Goal: Task Accomplishment & Management: Complete application form

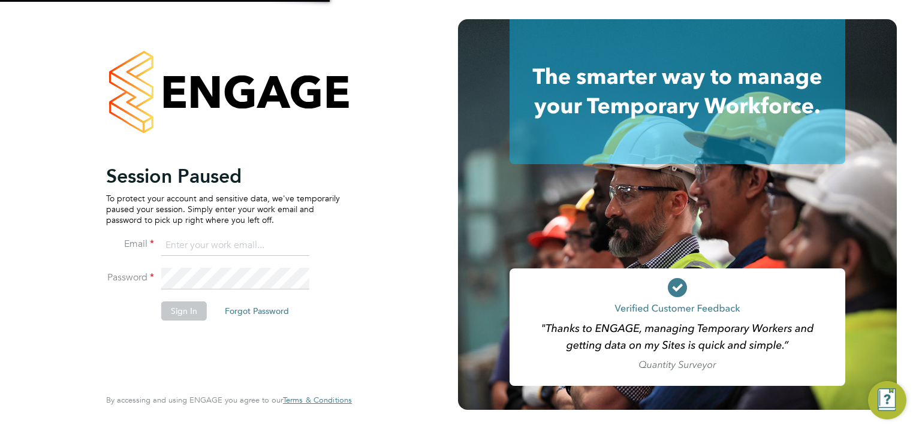
type input "[EMAIL_ADDRESS][PERSON_NAME][DOMAIN_NAME]"
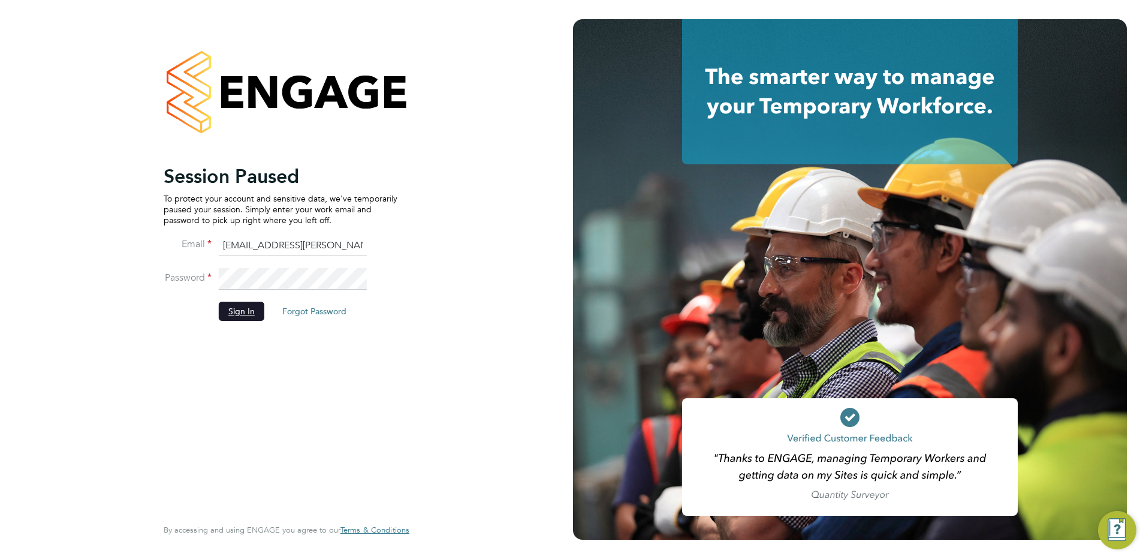
drag, startPoint x: 232, startPoint y: 308, endPoint x: 447, endPoint y: 501, distance: 289.1
click at [233, 308] on button "Sign In" at bounding box center [242, 311] width 46 height 19
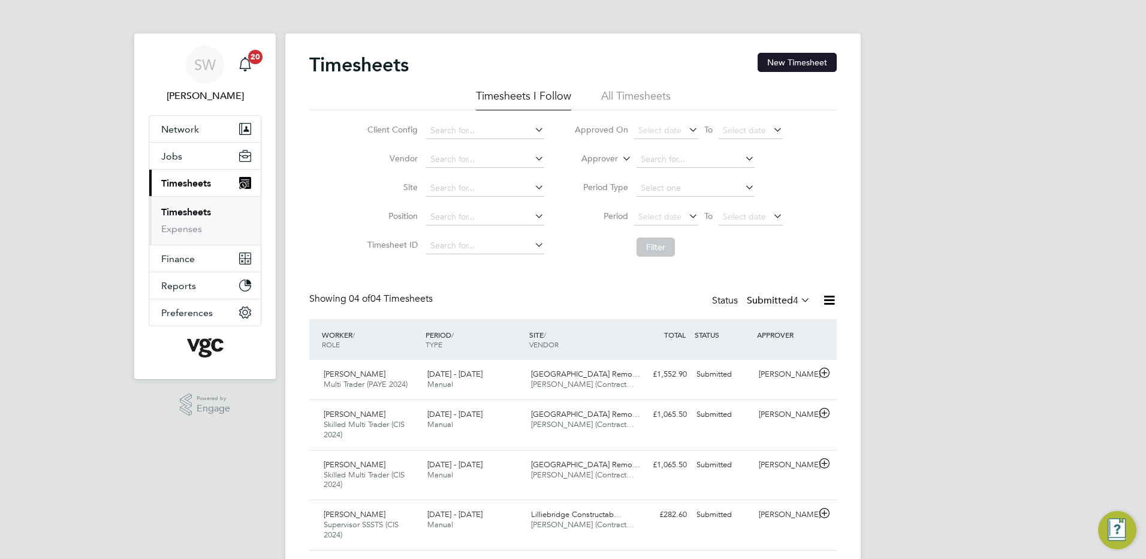
click at [779, 57] on button "New Timesheet" at bounding box center [797, 62] width 79 height 19
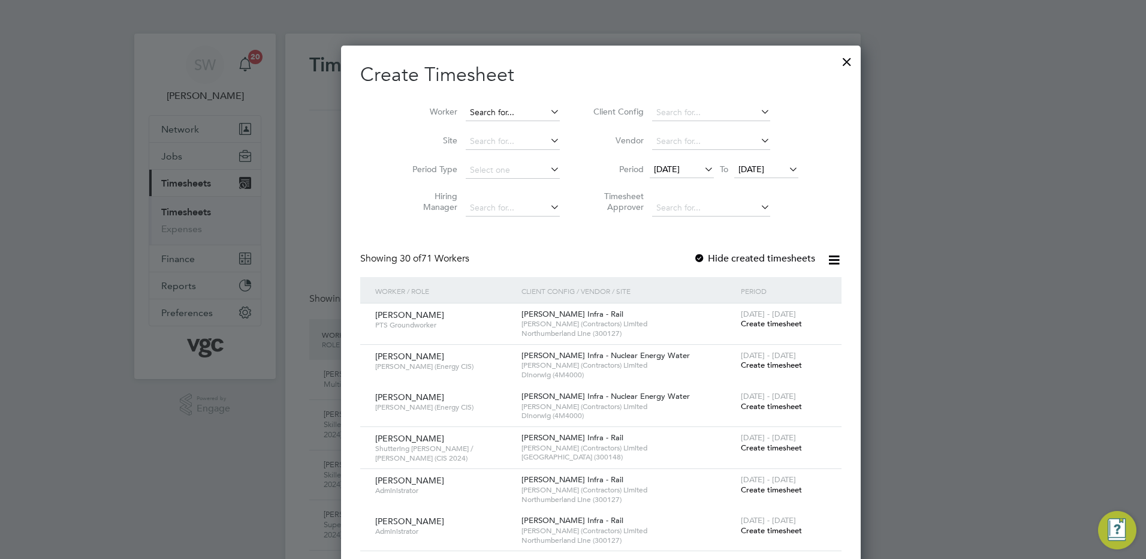
scroll to position [2214, 464]
click at [466, 111] on input at bounding box center [513, 112] width 94 height 17
click at [488, 113] on input "joshum" at bounding box center [513, 112] width 94 height 17
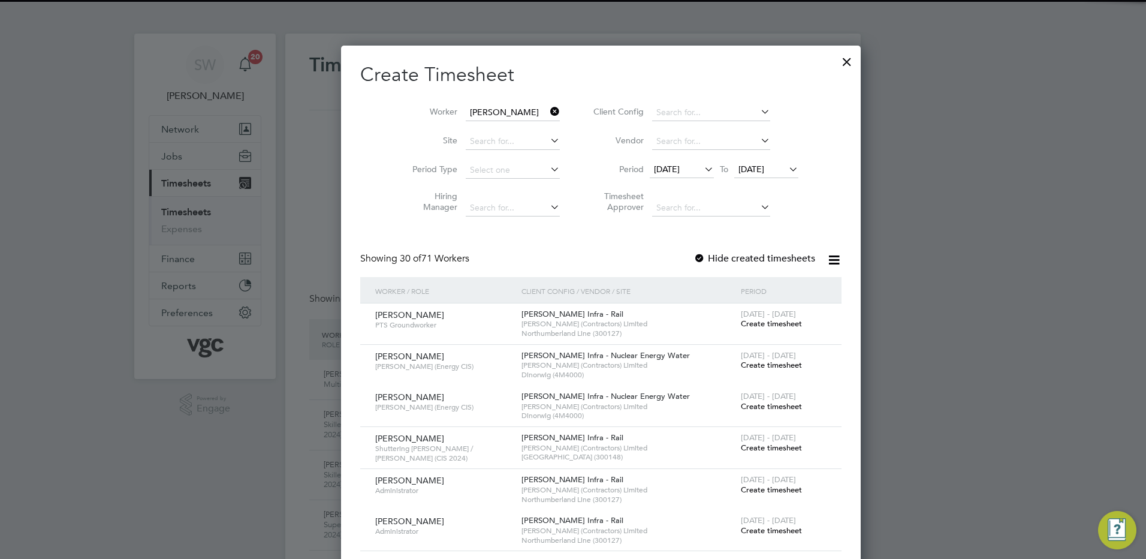
click at [493, 126] on li "Joshu a M olnar" at bounding box center [484, 129] width 95 height 16
type input "Joshua Molnar"
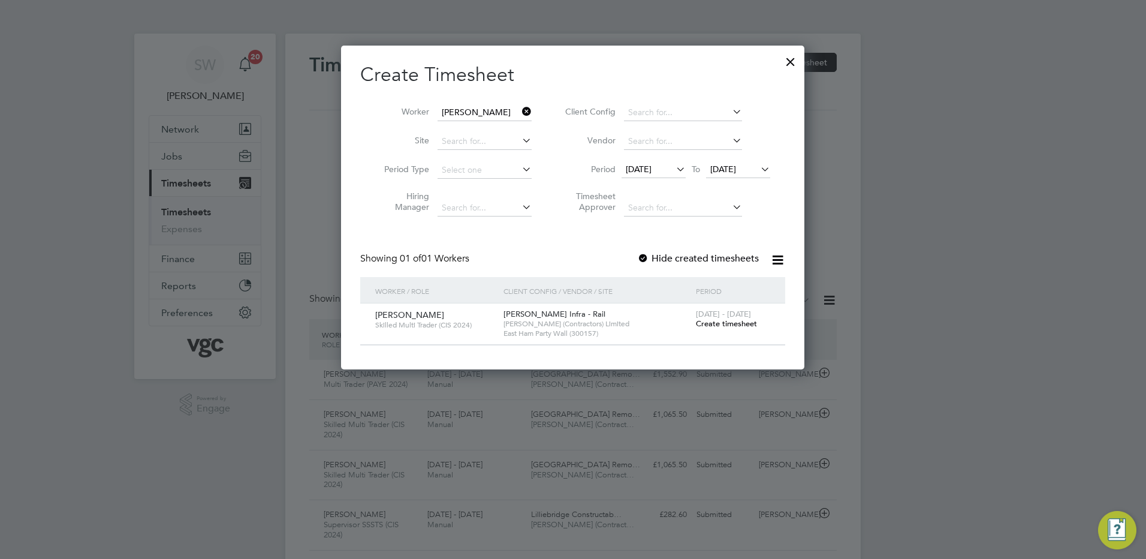
scroll to position [323, 464]
click at [736, 170] on span "22 Sep 2025" at bounding box center [723, 169] width 26 height 11
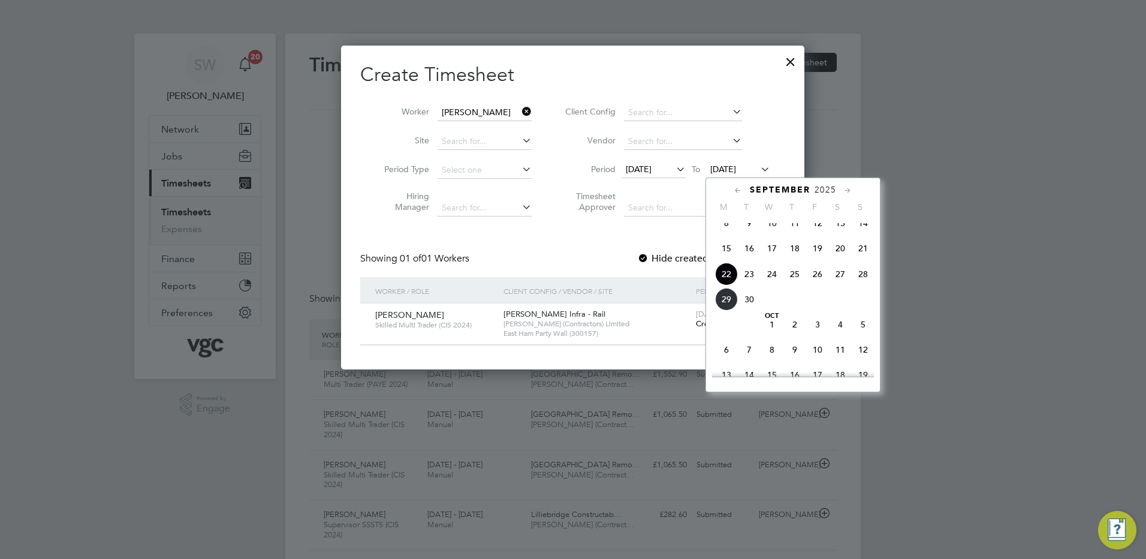
click at [817, 280] on span "26" at bounding box center [817, 274] width 23 height 23
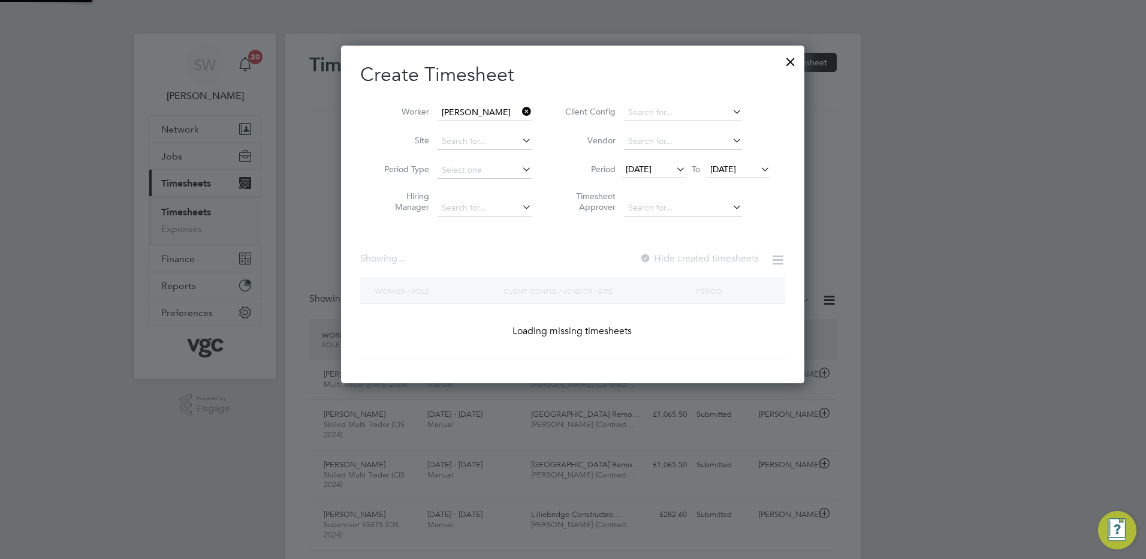
scroll to position [323, 464]
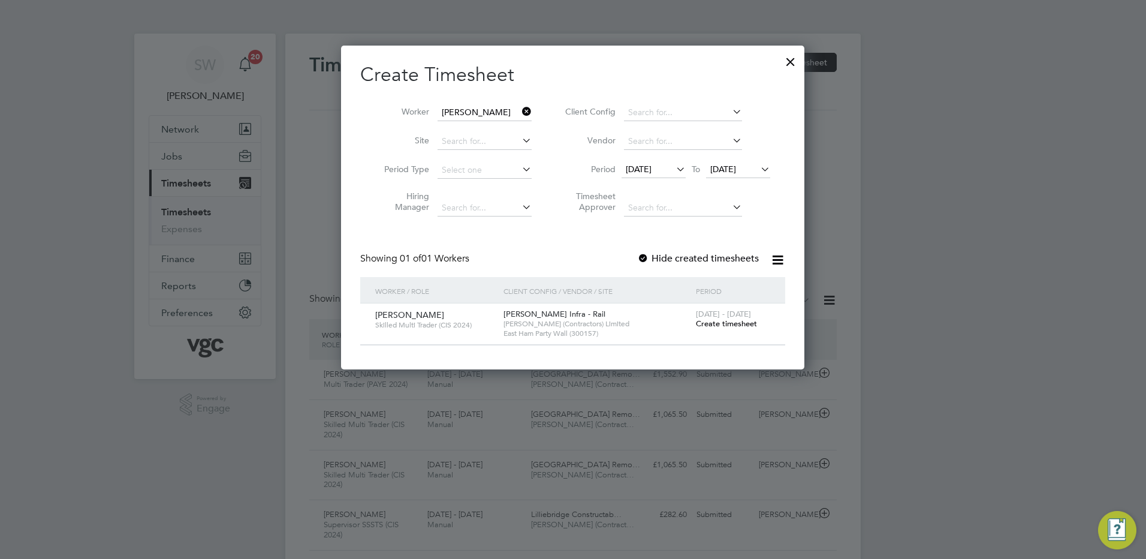
click at [717, 320] on span "Create timesheet" at bounding box center [726, 323] width 61 height 10
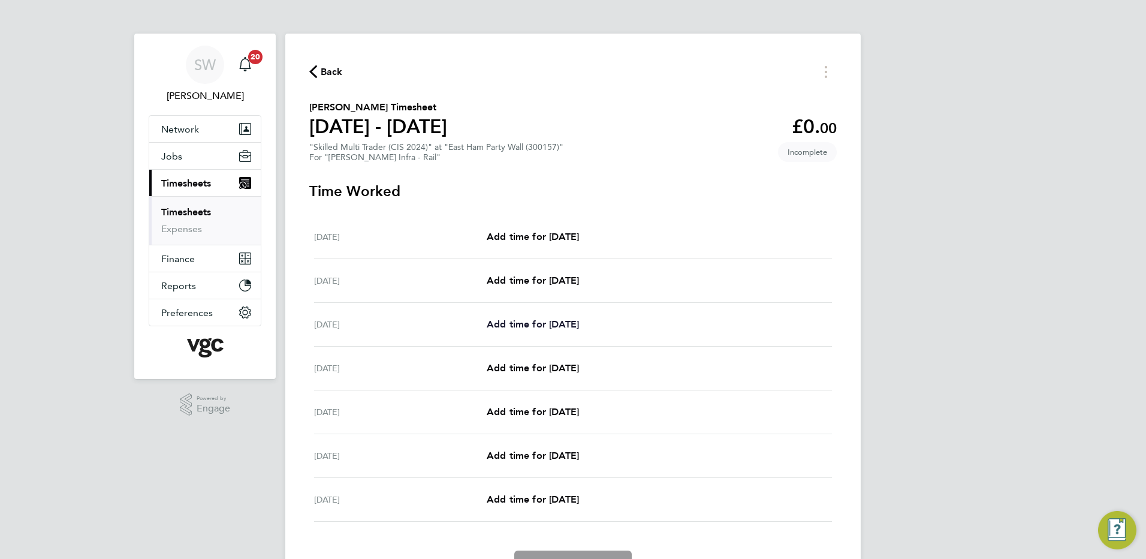
click at [547, 317] on link "Add time for Mon 22 Sep" at bounding box center [533, 324] width 92 height 14
select select "30"
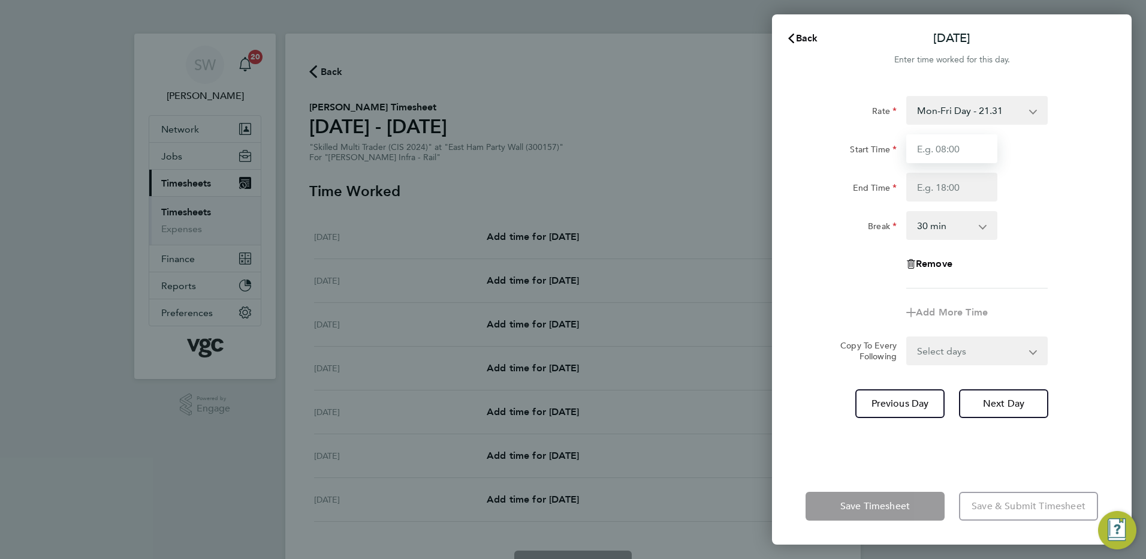
click at [946, 148] on input "Start Time" at bounding box center [952, 148] width 91 height 29
type input "07:00"
type input "17:30"
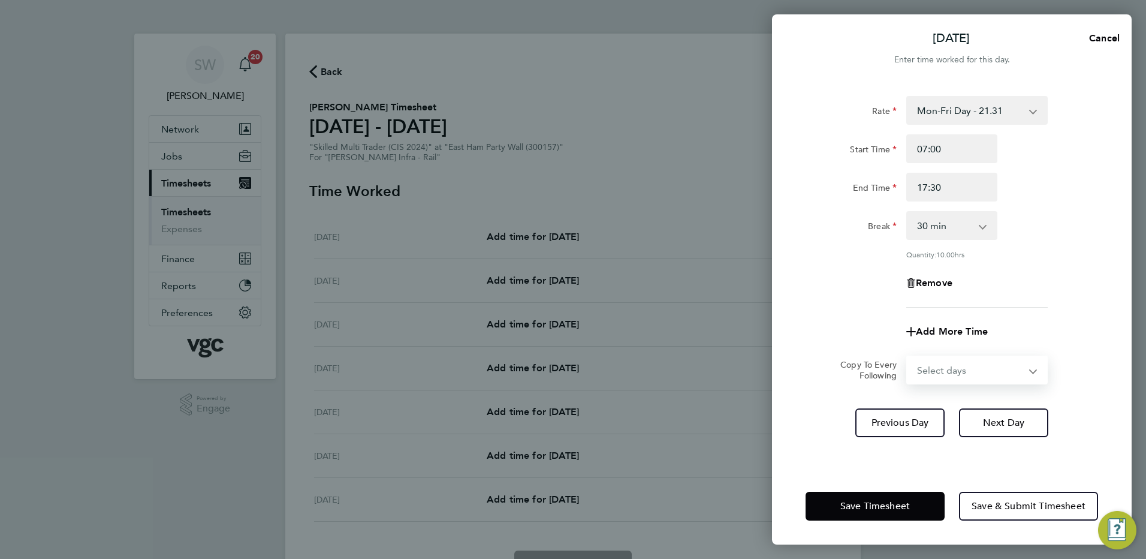
click at [1028, 370] on select "Select days Day Tuesday Wednesday Thursday Friday" at bounding box center [971, 370] width 126 height 26
select select "TUE"
click at [908, 357] on select "Select days Day Tuesday Wednesday Thursday Friday" at bounding box center [971, 370] width 126 height 26
select select "2025-09-26"
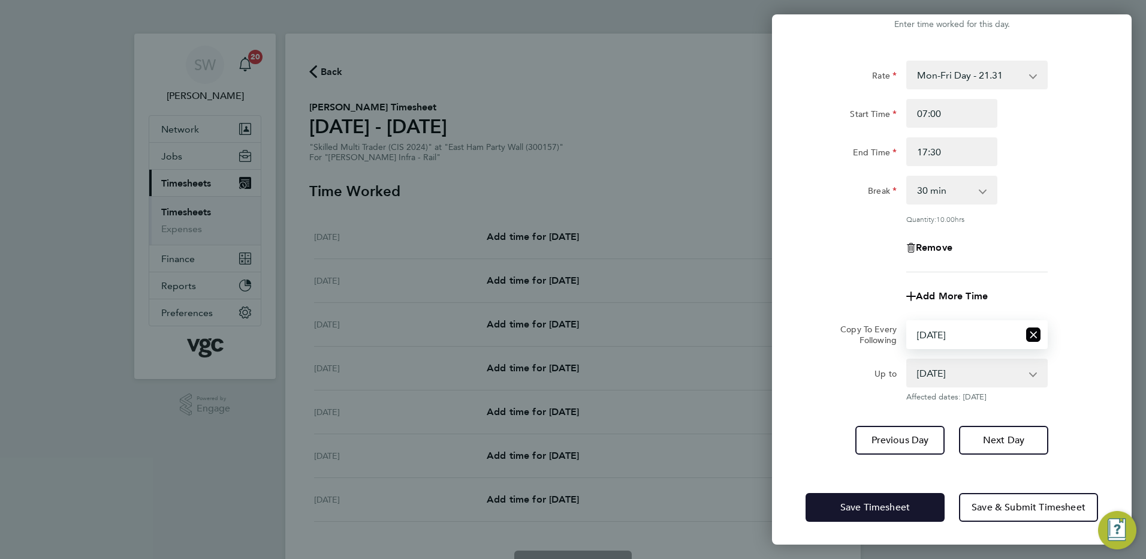
drag, startPoint x: 850, startPoint y: 490, endPoint x: 843, endPoint y: 499, distance: 11.6
click at [848, 491] on div "Save Timesheet Save & Submit Timesheet" at bounding box center [952, 507] width 360 height 77
click at [844, 501] on span "Save Timesheet" at bounding box center [876, 507] width 70 height 12
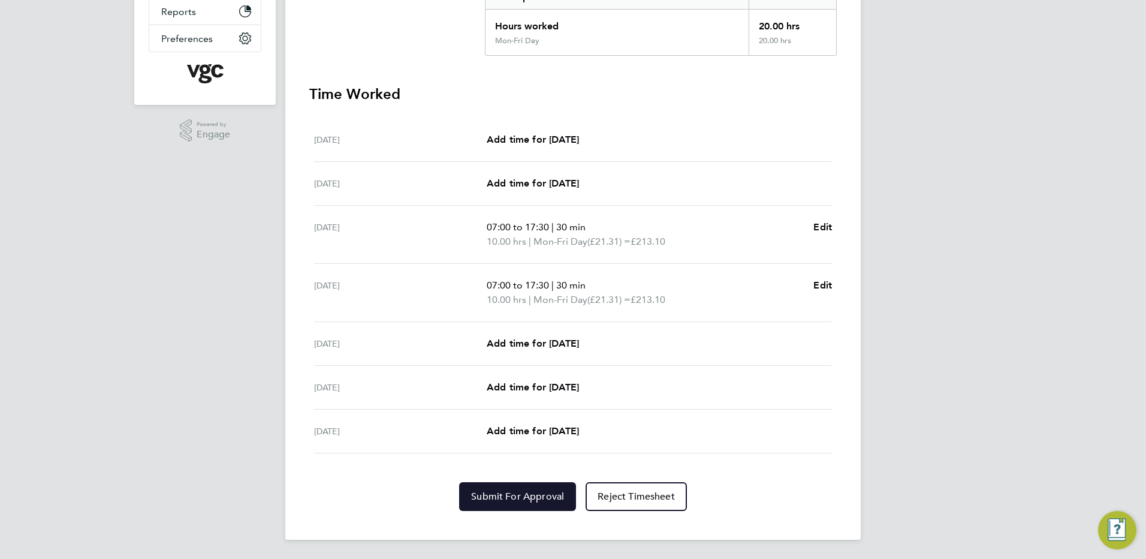
click at [531, 494] on span "Submit For Approval" at bounding box center [517, 496] width 93 height 12
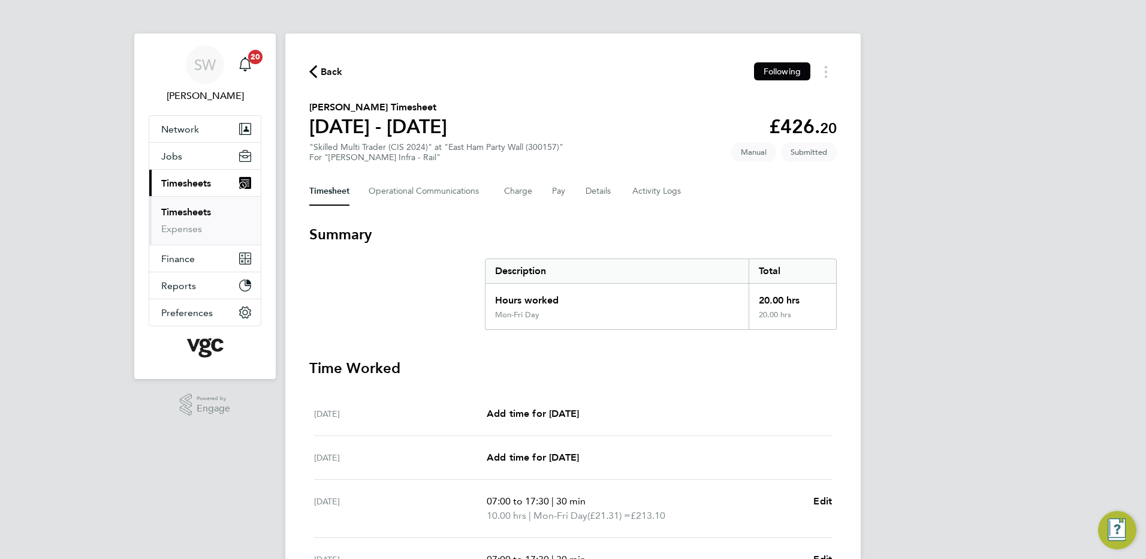
click at [200, 207] on link "Timesheets" at bounding box center [186, 211] width 50 height 11
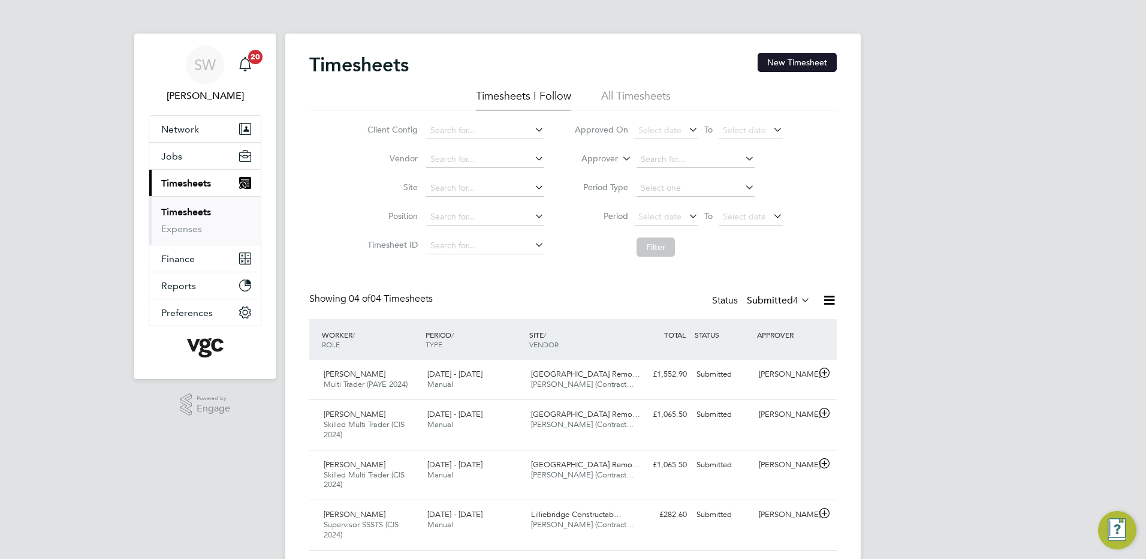
click at [779, 63] on button "New Timesheet" at bounding box center [797, 62] width 79 height 19
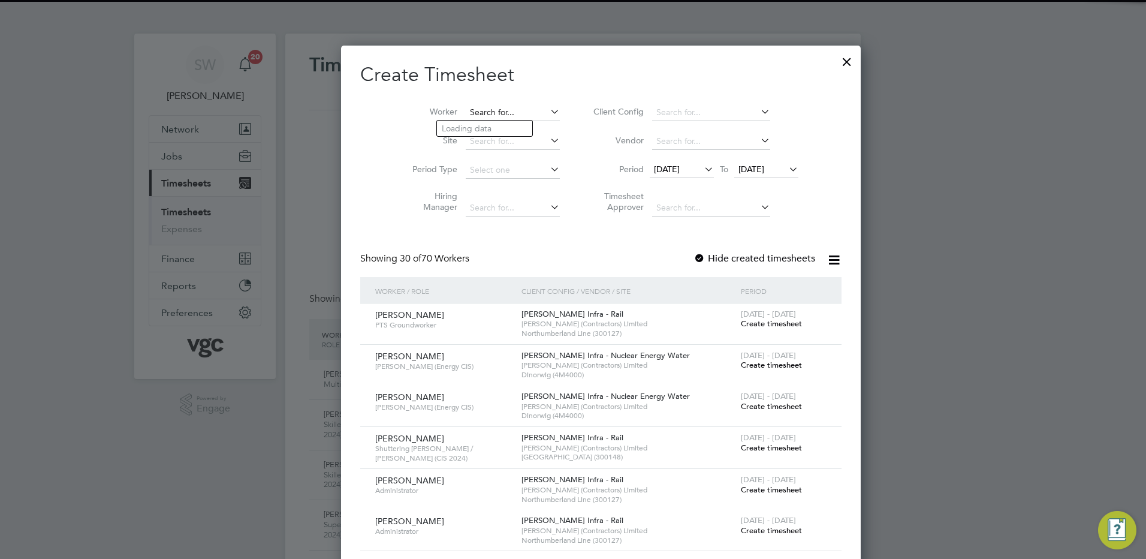
click at [469, 110] on input at bounding box center [513, 112] width 94 height 17
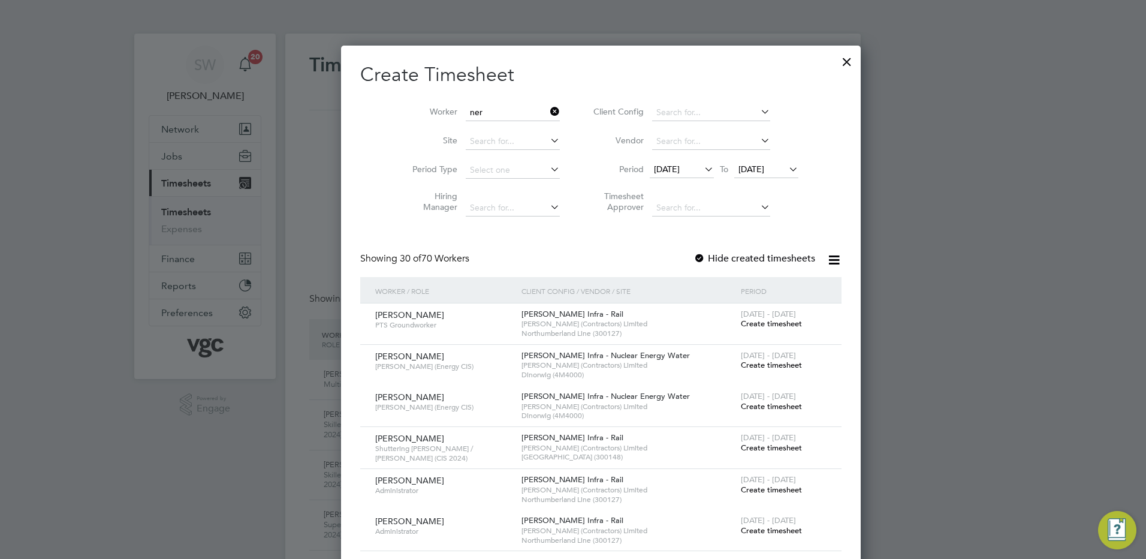
click at [471, 127] on li "Ner ijus Grizas" at bounding box center [484, 129] width 95 height 16
type input "Nerijus Grizas"
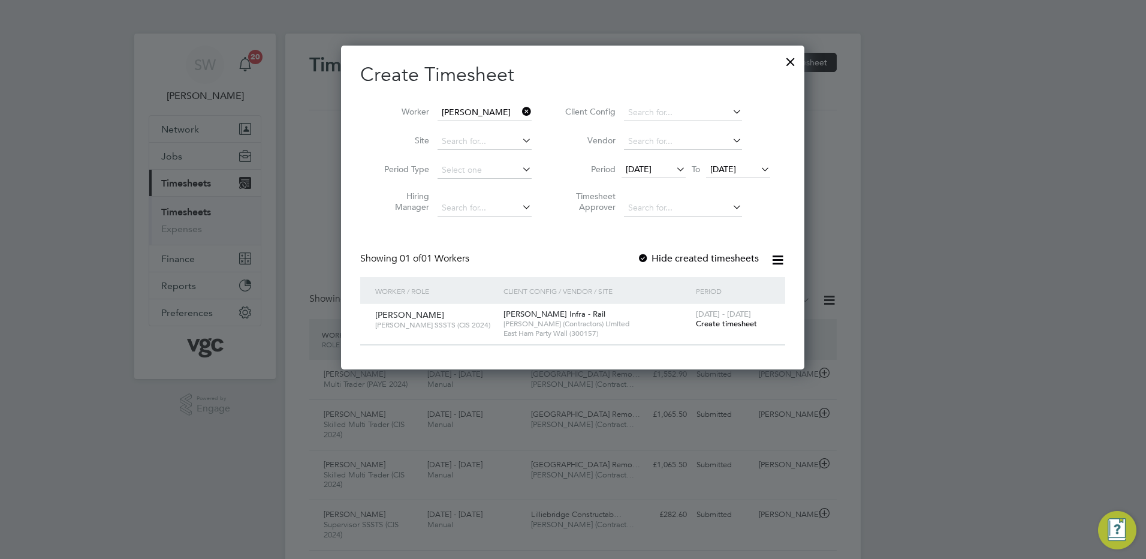
click at [727, 323] on span "Create timesheet" at bounding box center [726, 323] width 61 height 10
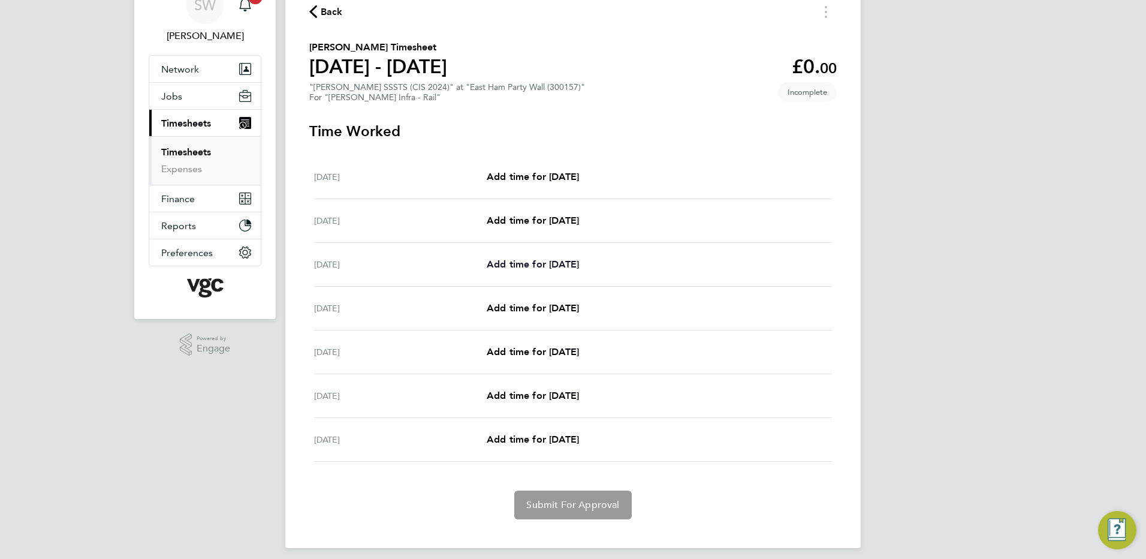
click at [537, 261] on span "Add time for Mon 22 Sep" at bounding box center [533, 263] width 92 height 11
select select "30"
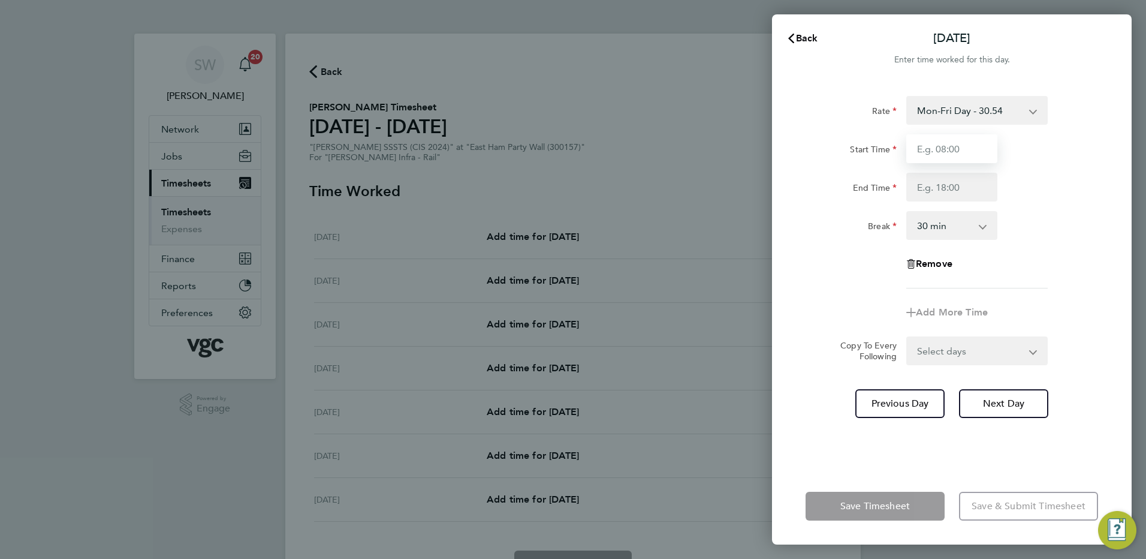
click at [942, 149] on input "Start Time" at bounding box center [952, 148] width 91 height 29
type input "07:00"
type input "17:30"
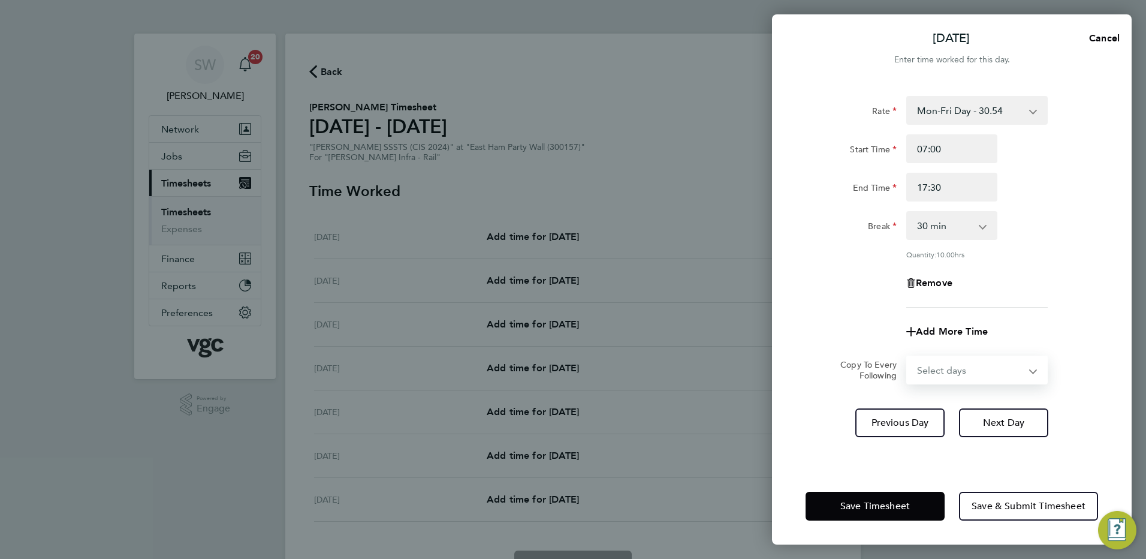
click at [1034, 371] on div "Select days Day Tuesday Wednesday Thursday Friday" at bounding box center [977, 370] width 141 height 29
select select "TUE"
click at [908, 357] on select "Select days Day Tuesday Wednesday Thursday Friday" at bounding box center [971, 370] width 126 height 26
select select "2025-09-26"
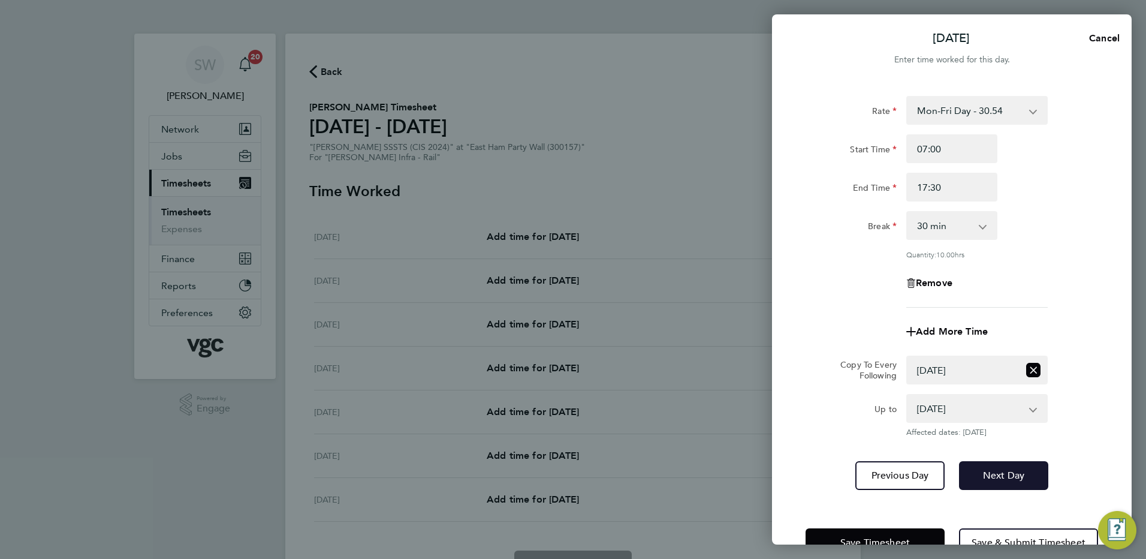
drag, startPoint x: 993, startPoint y: 481, endPoint x: 1005, endPoint y: 466, distance: 18.8
click at [993, 481] on button "Next Day" at bounding box center [1003, 475] width 89 height 29
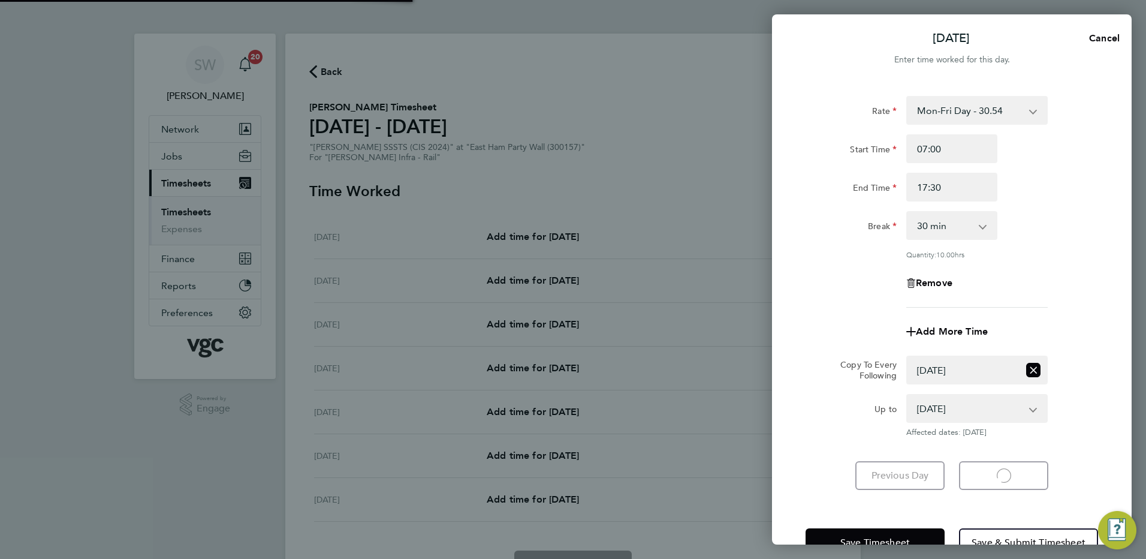
select select "30"
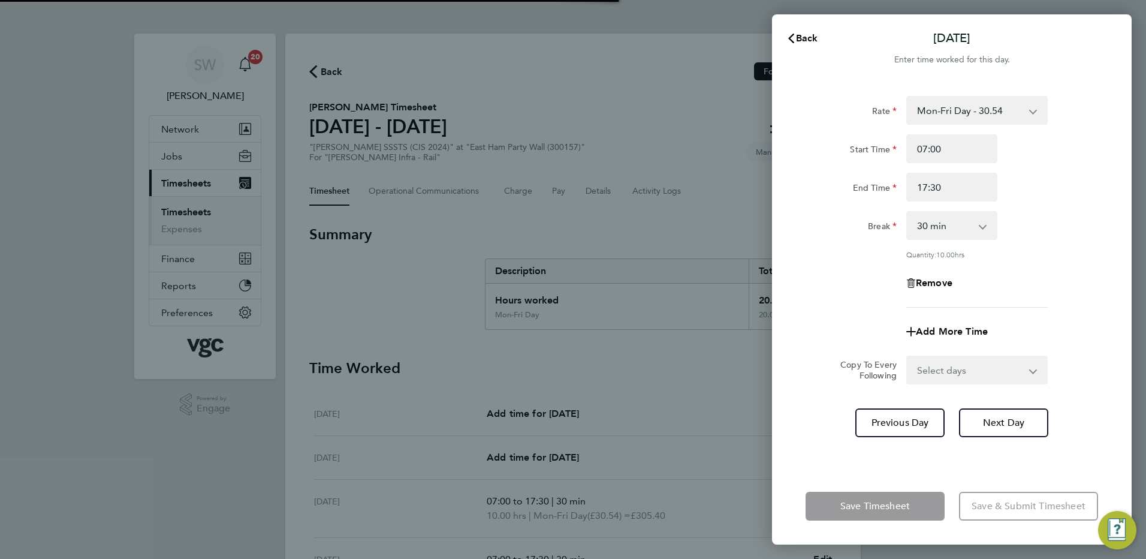
click at [1029, 372] on select "Select days Day Wednesday Thursday Friday" at bounding box center [971, 370] width 126 height 26
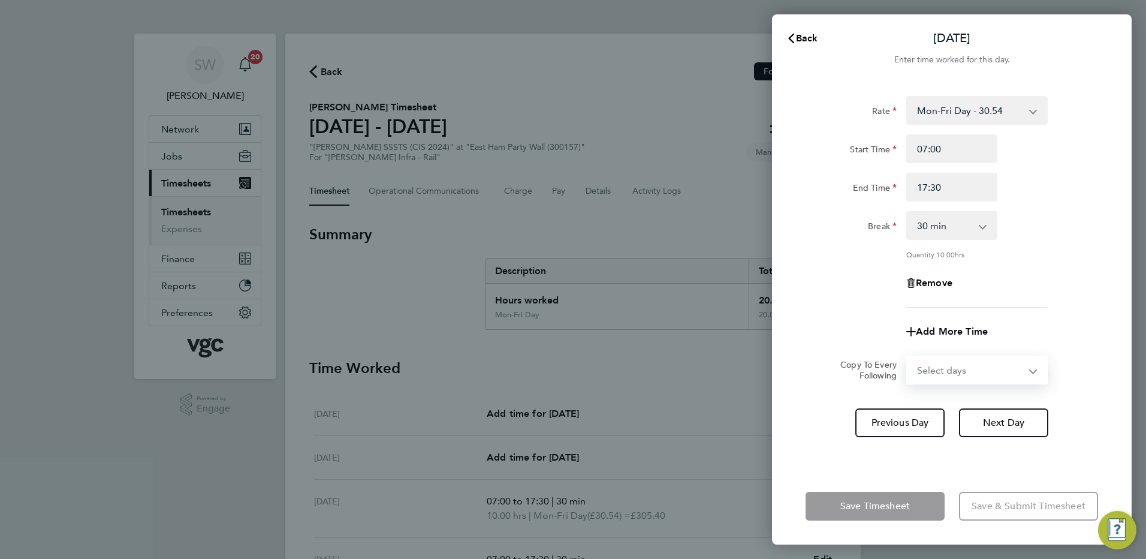
select select "WED"
click at [908, 357] on select "Select days Day Wednesday Thursday Friday" at bounding box center [971, 370] width 126 height 26
select select "2025-09-26"
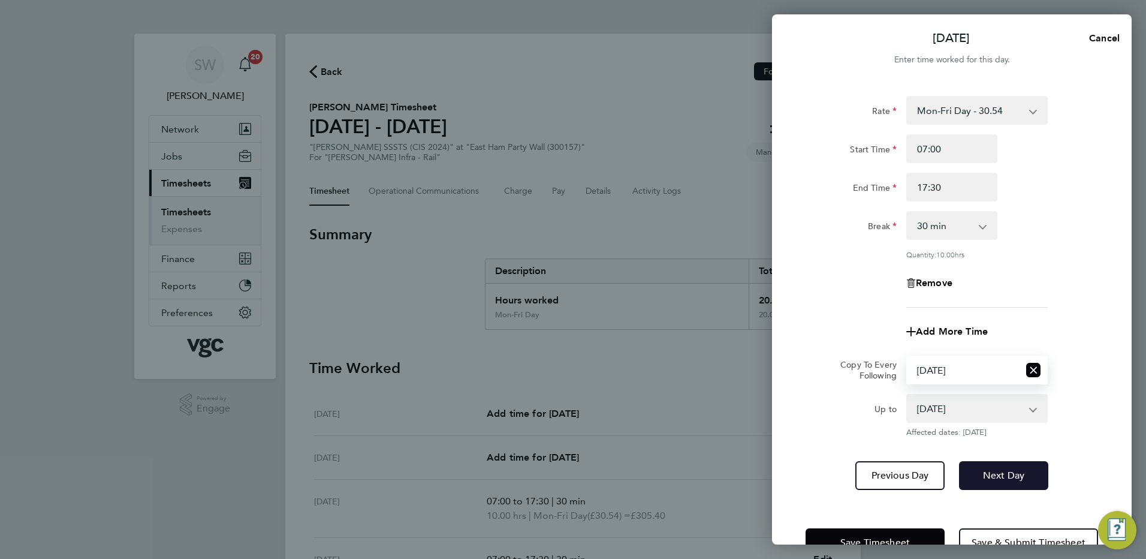
drag, startPoint x: 993, startPoint y: 464, endPoint x: 1001, endPoint y: 445, distance: 20.7
click at [992, 464] on button "Next Day" at bounding box center [1003, 475] width 89 height 29
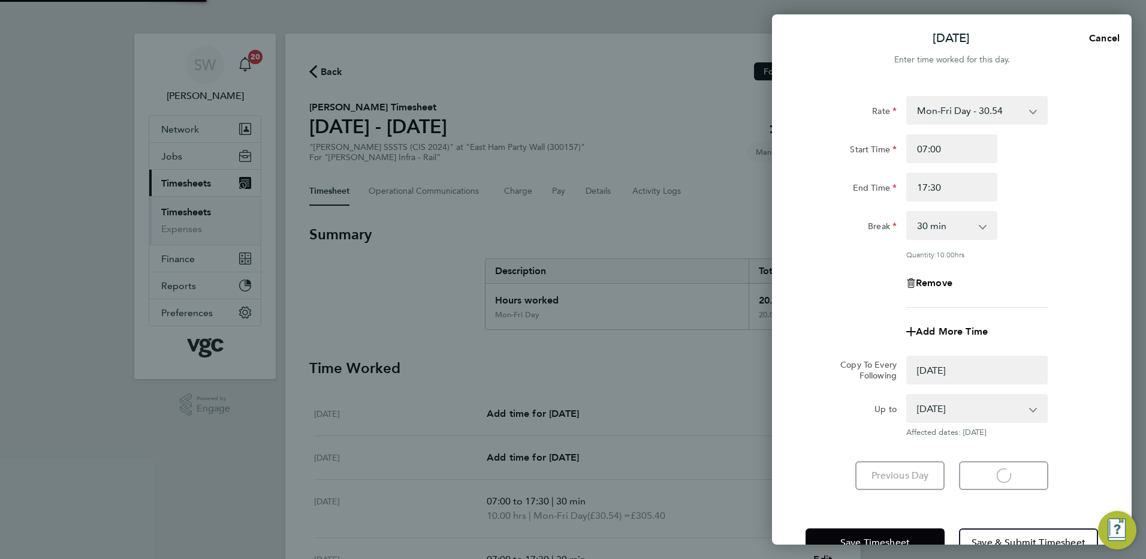
select select "0: null"
select select "30"
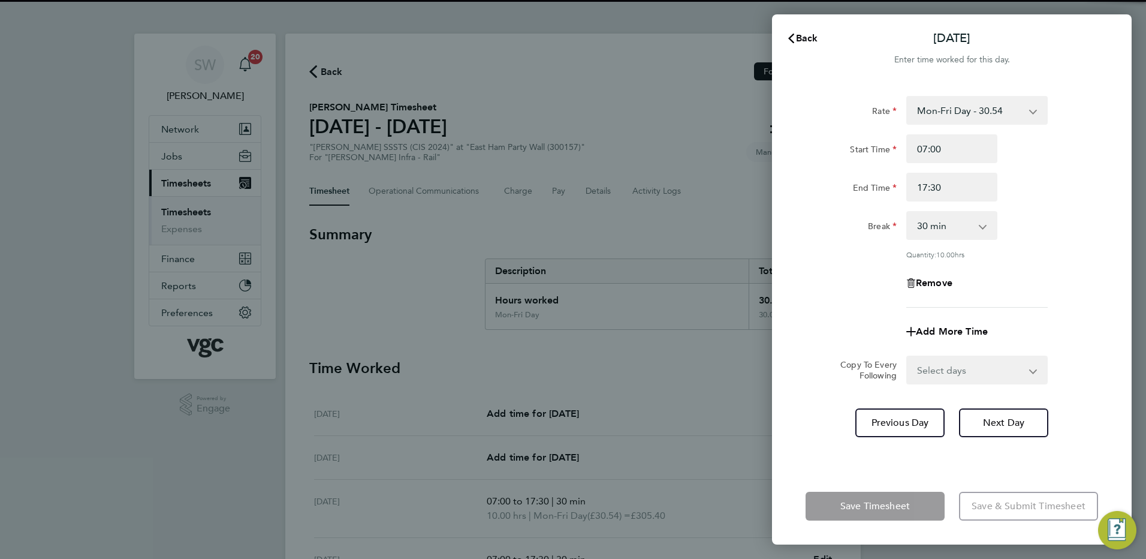
click at [1029, 371] on select "Select days Day Thursday Friday" at bounding box center [971, 370] width 126 height 26
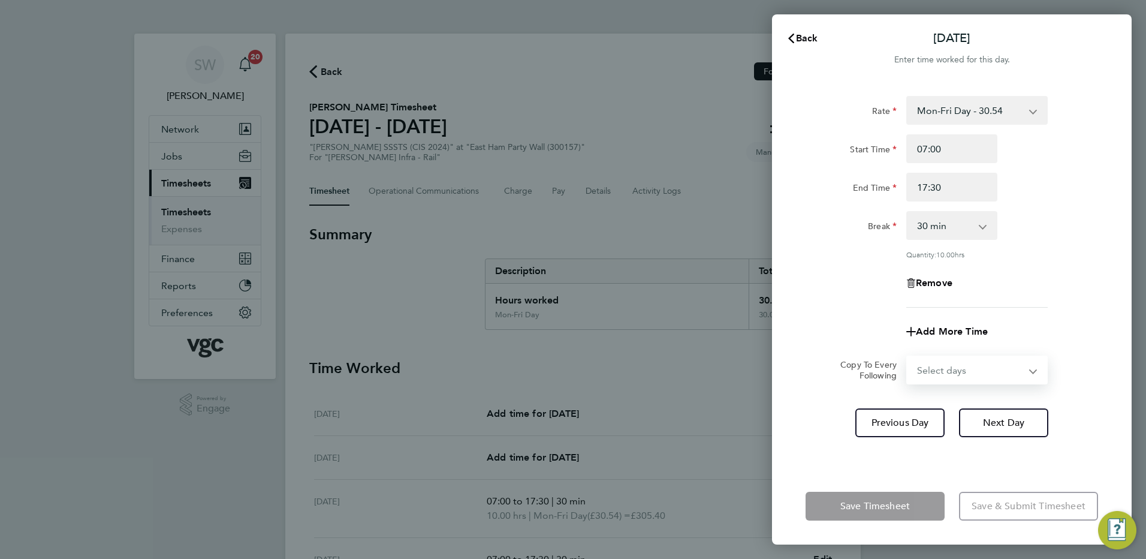
select select "THU"
click at [908, 357] on select "Select days Day Thursday Friday" at bounding box center [971, 370] width 126 height 26
select select "2025-09-26"
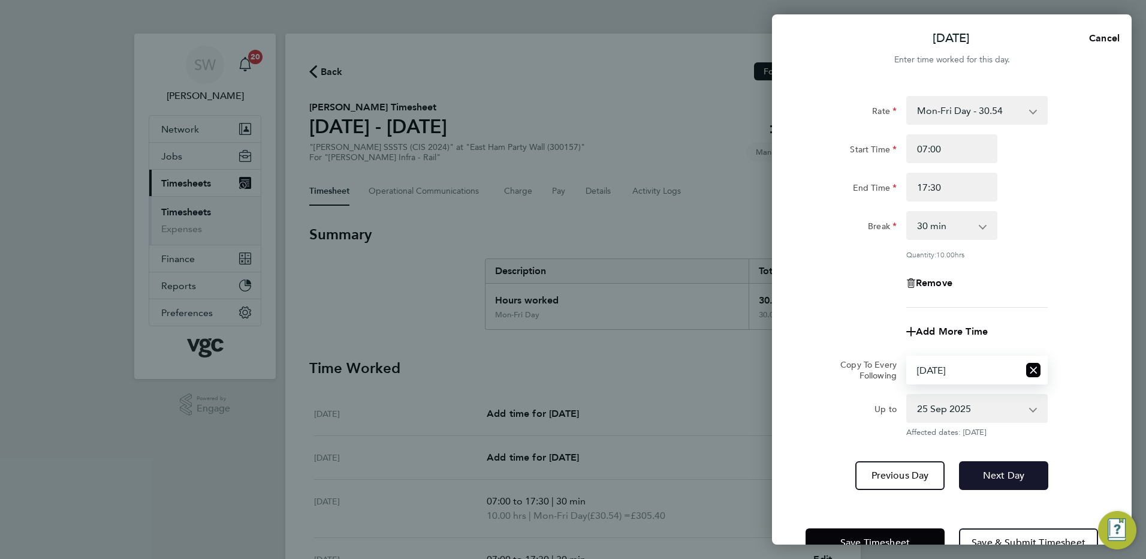
drag, startPoint x: 1005, startPoint y: 468, endPoint x: 1013, endPoint y: 449, distance: 20.7
click at [1005, 466] on button "Next Day" at bounding box center [1003, 475] width 89 height 29
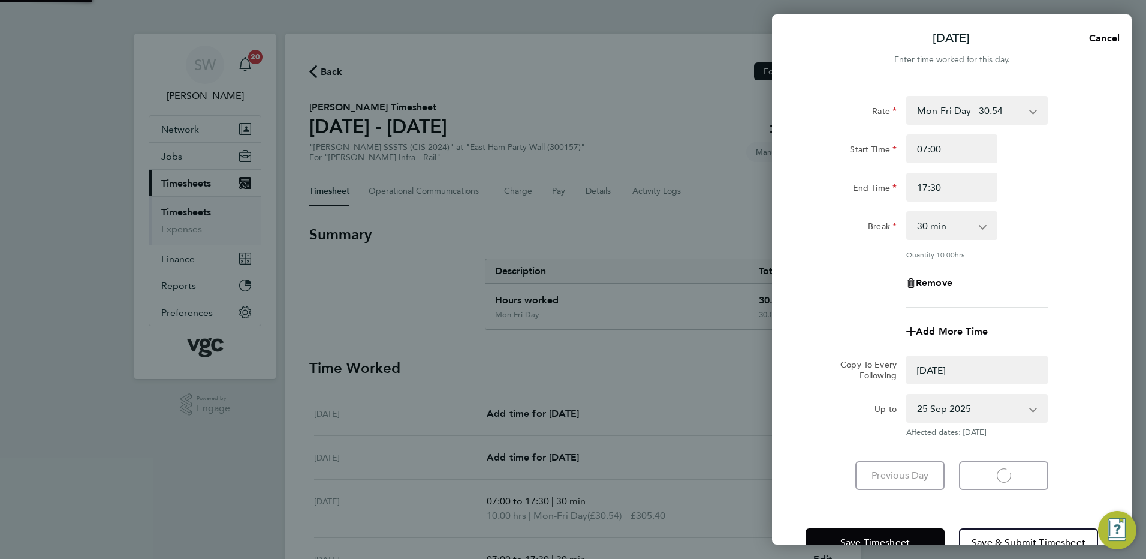
select select "0: null"
select select "30"
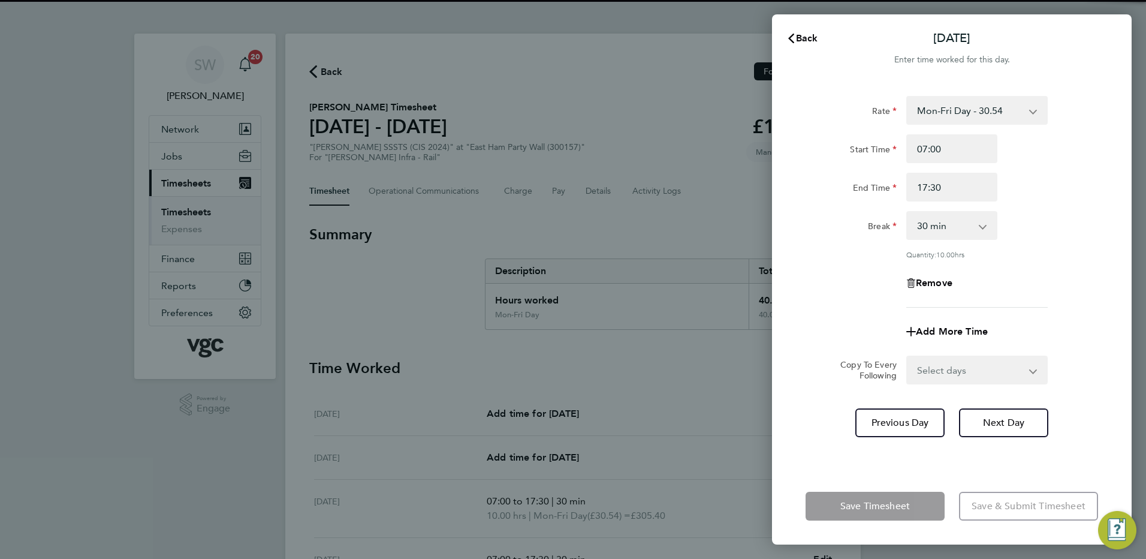
click at [1032, 370] on select "Select days Friday" at bounding box center [971, 370] width 126 height 26
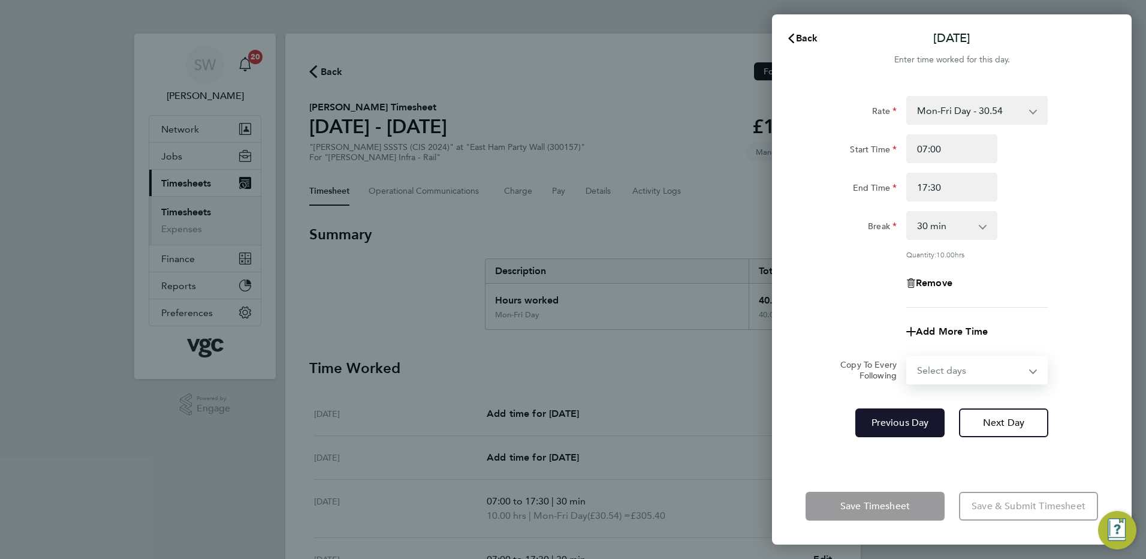
select select "FRI"
click at [908, 357] on select "Select days Friday" at bounding box center [971, 370] width 126 height 26
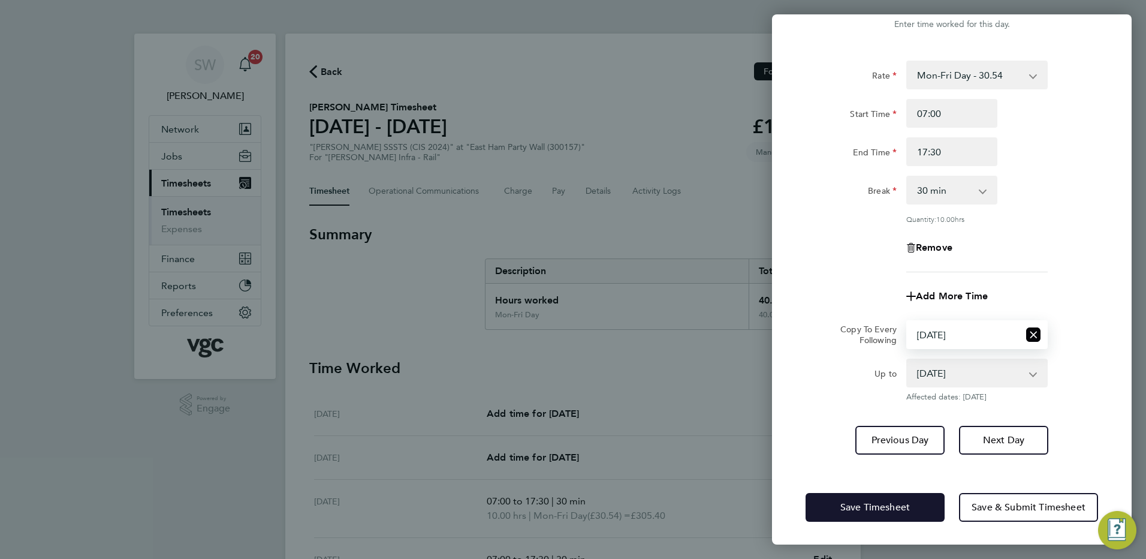
drag, startPoint x: 847, startPoint y: 502, endPoint x: 837, endPoint y: 487, distance: 18.1
click at [848, 502] on span "Save Timesheet" at bounding box center [876, 507] width 70 height 12
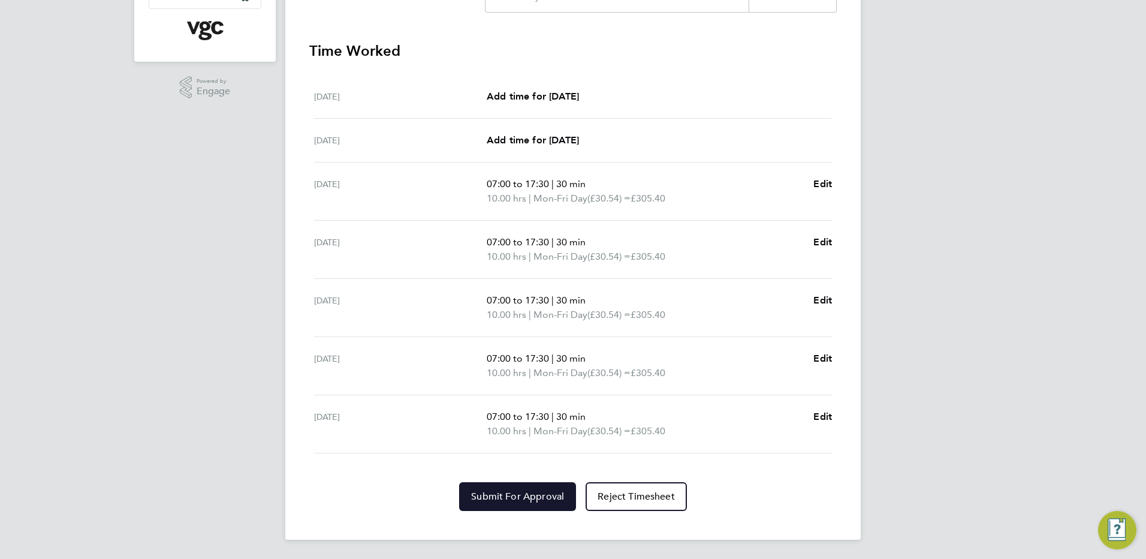
click at [549, 497] on span "Submit For Approval" at bounding box center [517, 496] width 93 height 12
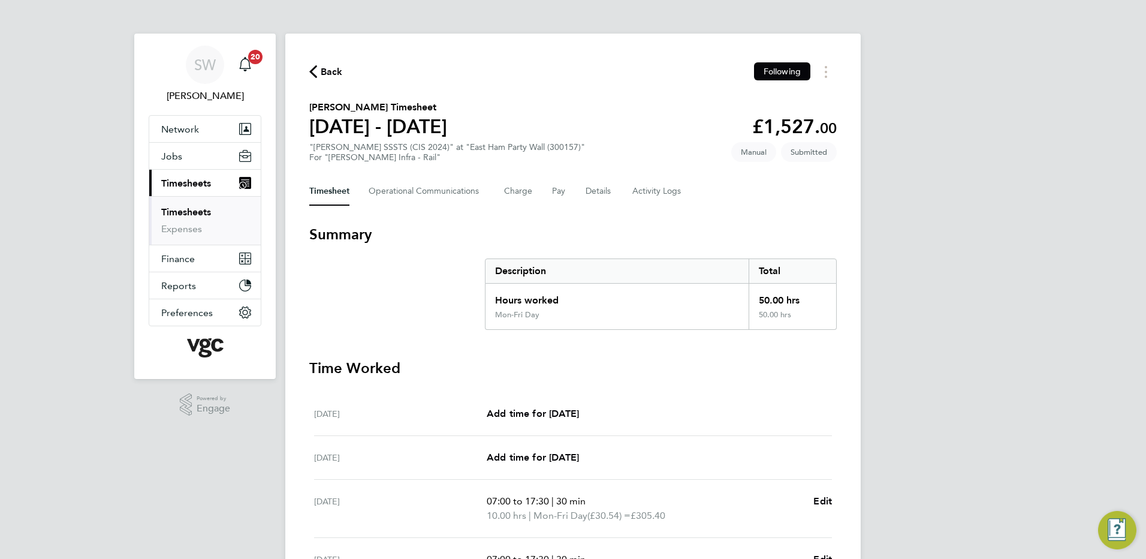
click at [189, 213] on link "Timesheets" at bounding box center [186, 211] width 50 height 11
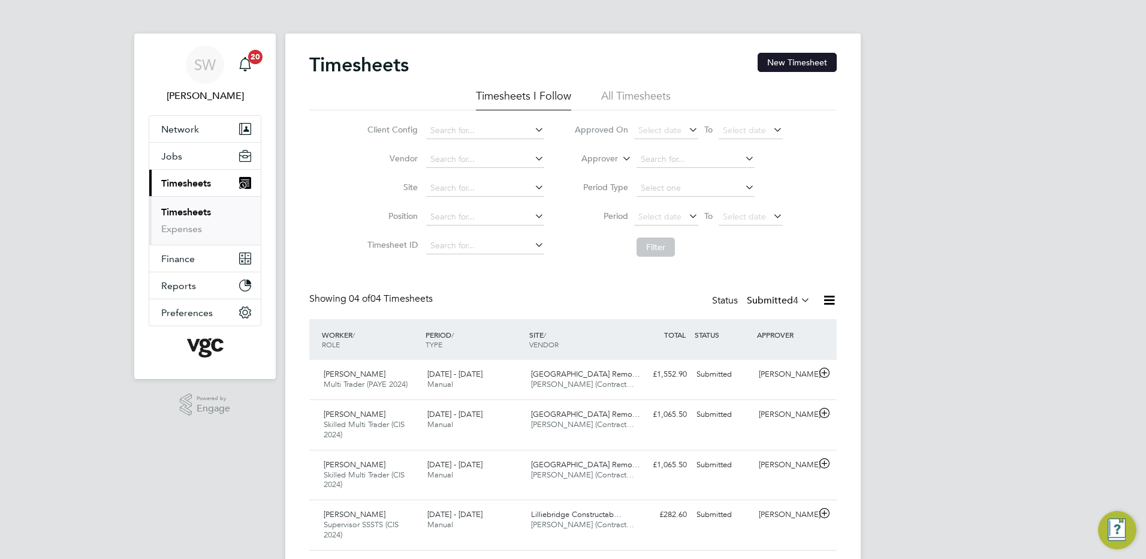
click at [784, 61] on button "New Timesheet" at bounding box center [797, 62] width 79 height 19
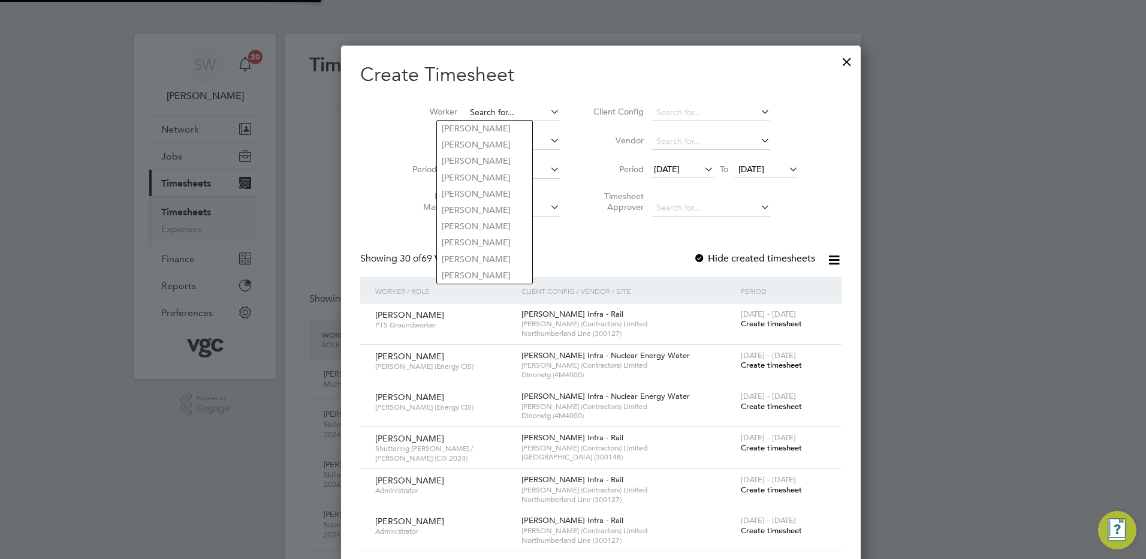
click at [466, 106] on input at bounding box center [513, 112] width 94 height 17
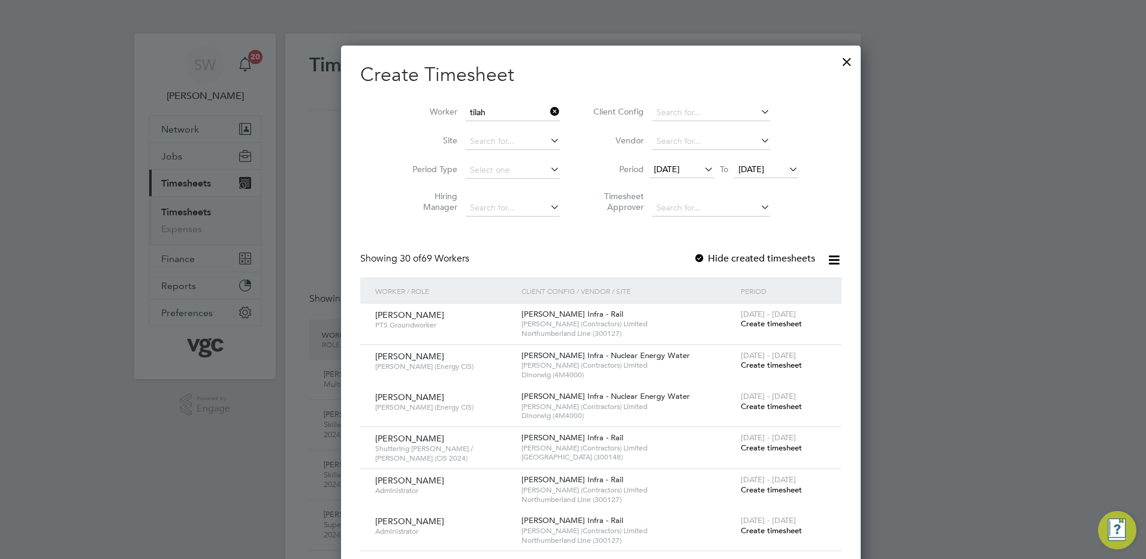
click at [495, 128] on li "Tilah un Ermago" at bounding box center [484, 129] width 95 height 16
type input "Tilahun Ermago"
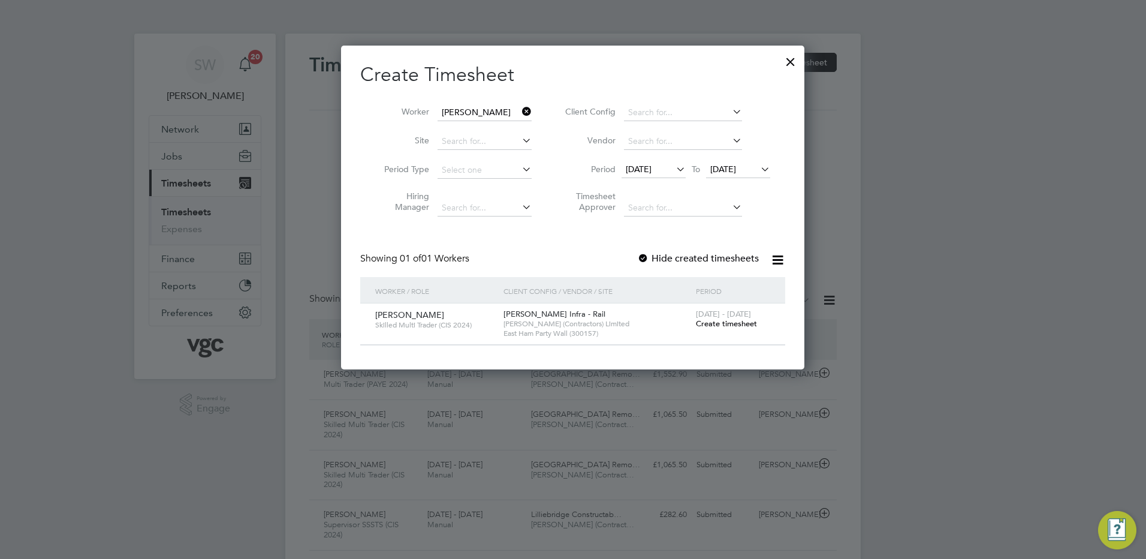
click at [716, 165] on span "22 Sep 2025" at bounding box center [723, 169] width 26 height 11
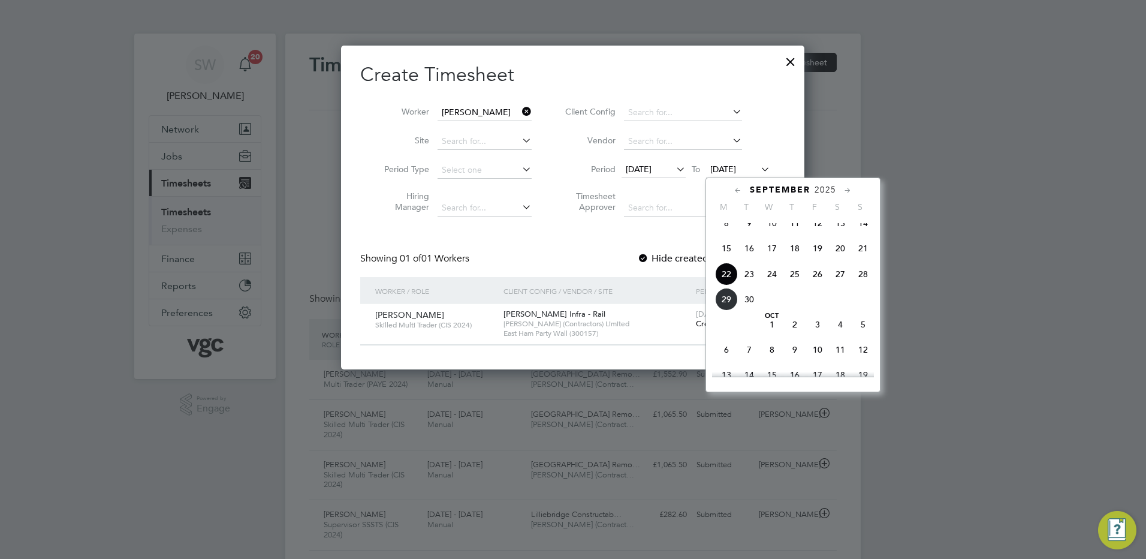
click at [814, 282] on span "26" at bounding box center [817, 274] width 23 height 23
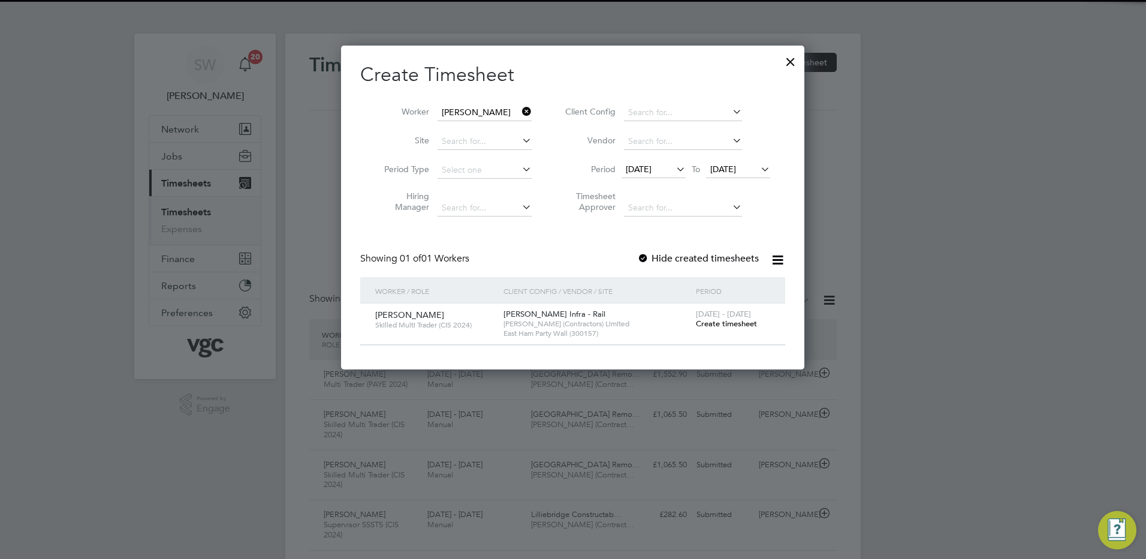
click at [719, 322] on span "Create timesheet" at bounding box center [726, 323] width 61 height 10
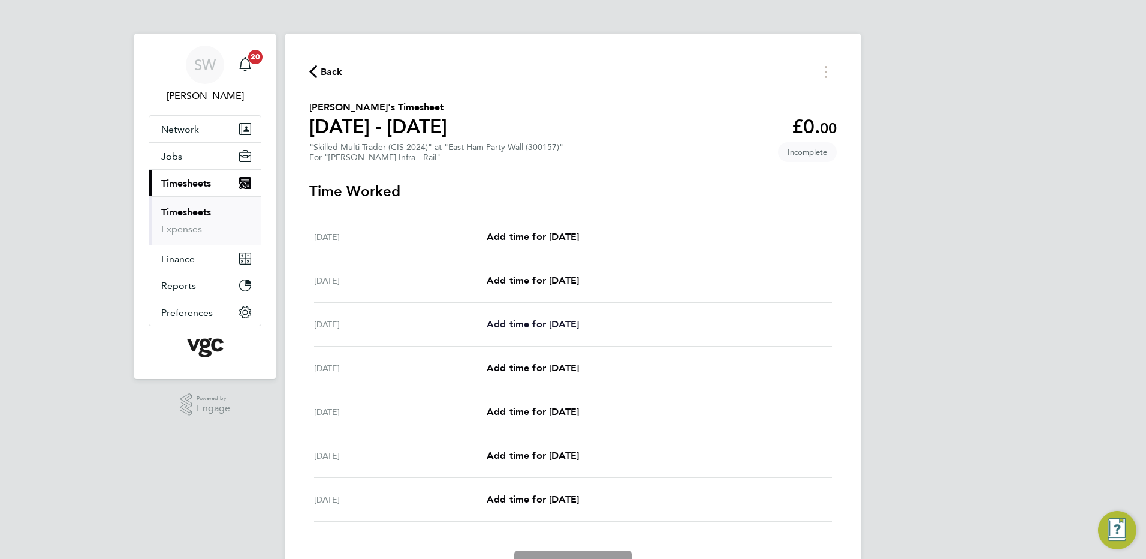
click at [542, 322] on span "Add time for Mon 22 Sep" at bounding box center [533, 323] width 92 height 11
select select "30"
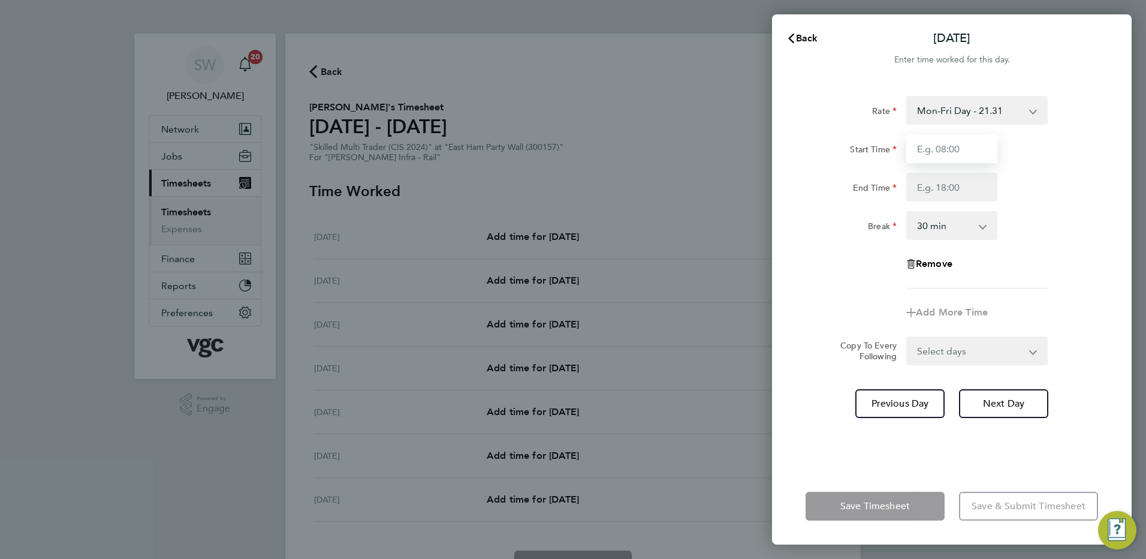
click at [957, 152] on input "Start Time" at bounding box center [952, 148] width 91 height 29
type input "07:00"
type input "17:30"
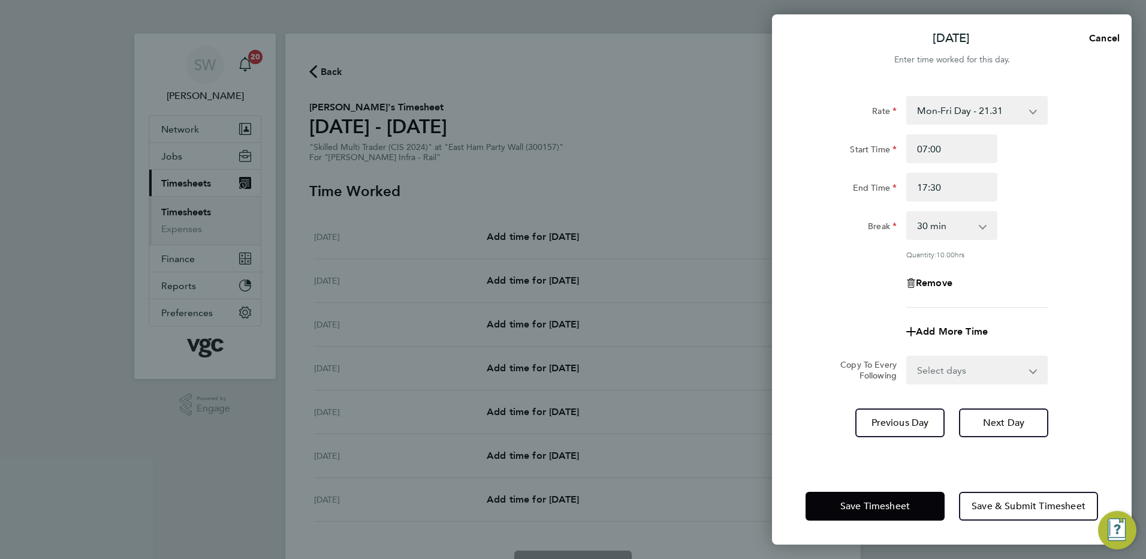
click at [1030, 367] on select "Select days Day Tuesday Wednesday Thursday Friday" at bounding box center [971, 370] width 126 height 26
select select "TUE"
click at [908, 357] on select "Select days Day Tuesday Wednesday Thursday Friday" at bounding box center [971, 370] width 126 height 26
select select "2025-09-26"
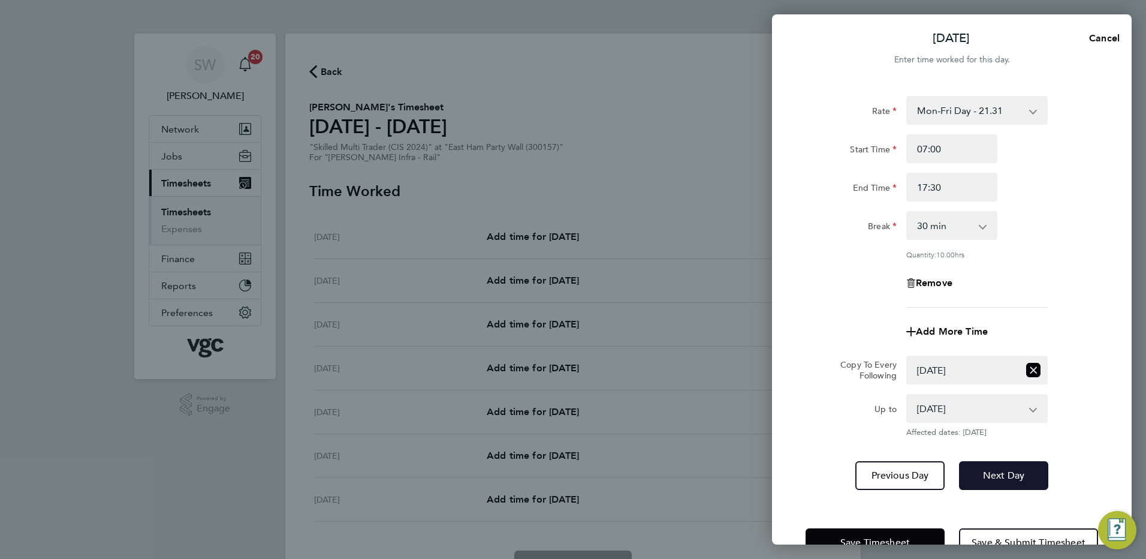
click at [1004, 478] on span "Next Day" at bounding box center [1003, 475] width 41 height 12
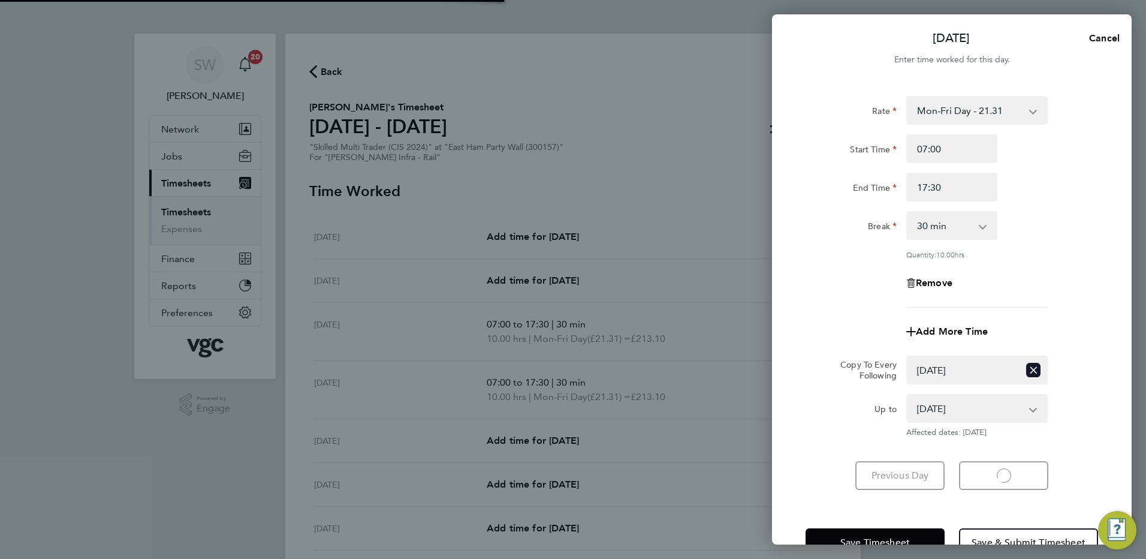
select select "30"
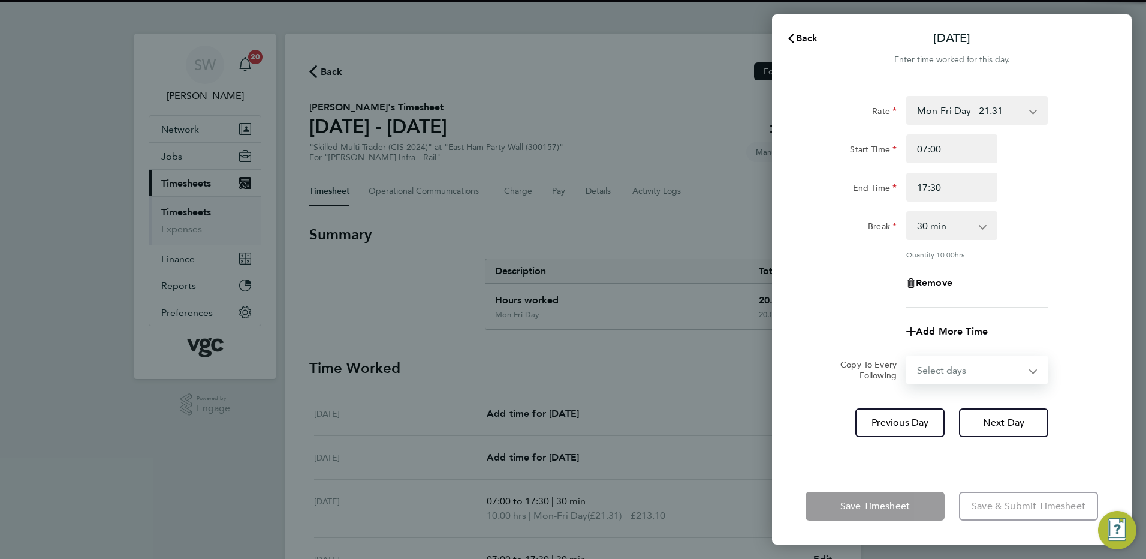
click at [1032, 370] on select "Select days Day Wednesday Thursday Friday" at bounding box center [971, 370] width 126 height 26
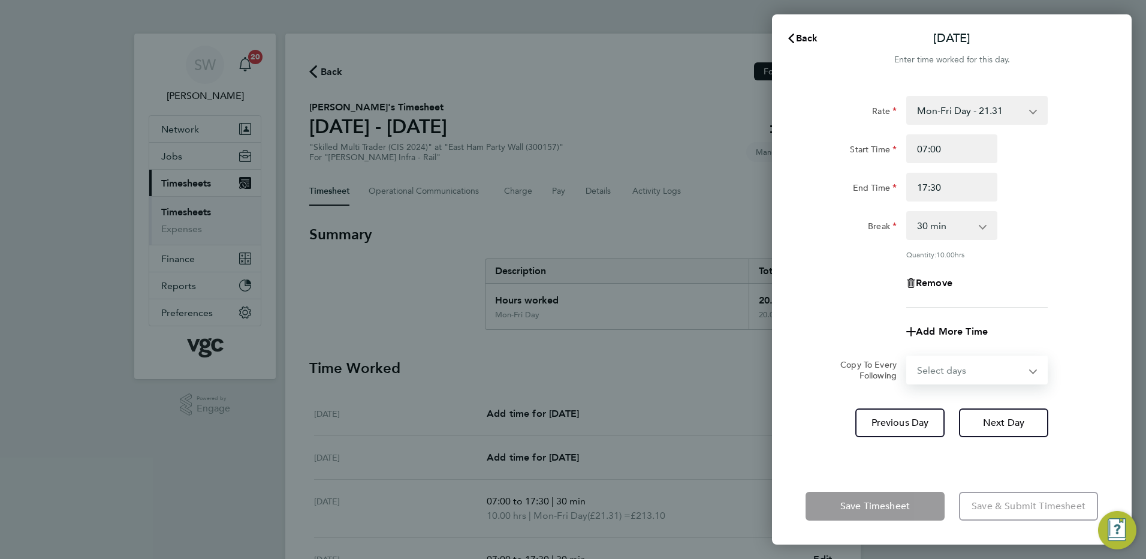
select select "WED"
click at [908, 357] on select "Select days Day Wednesday Thursday Friday" at bounding box center [971, 370] width 126 height 26
select select "2025-09-26"
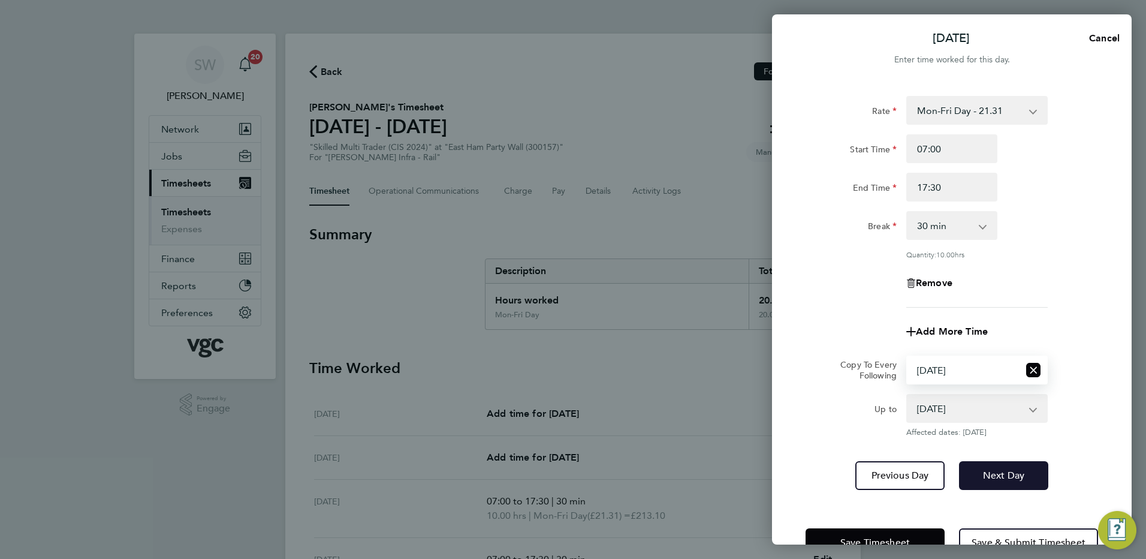
drag, startPoint x: 1002, startPoint y: 471, endPoint x: 1009, endPoint y: 450, distance: 22.2
click at [1002, 470] on span "Next Day" at bounding box center [1003, 475] width 41 height 12
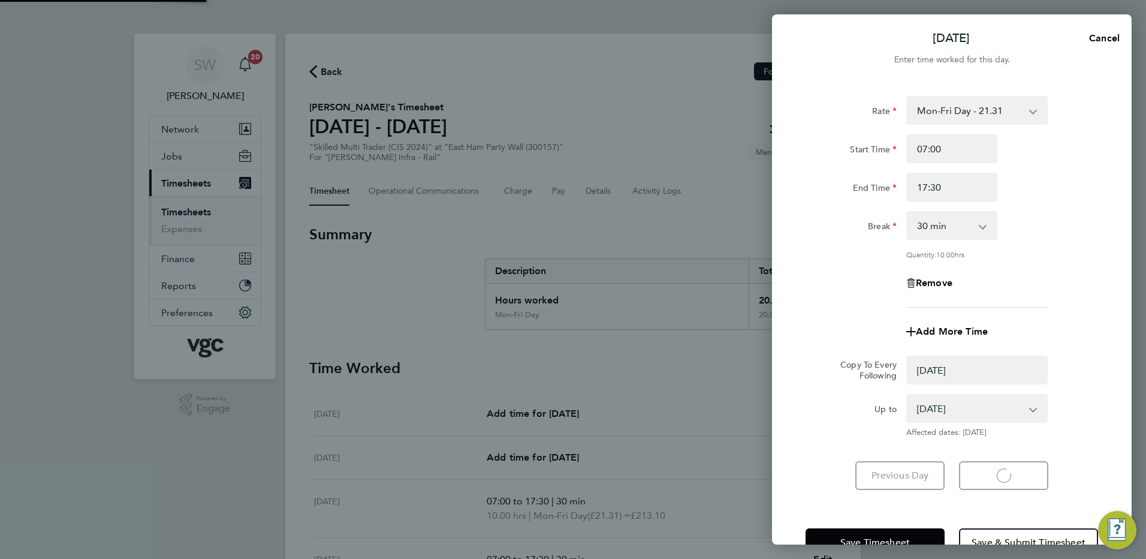
select select "0: null"
select select "30"
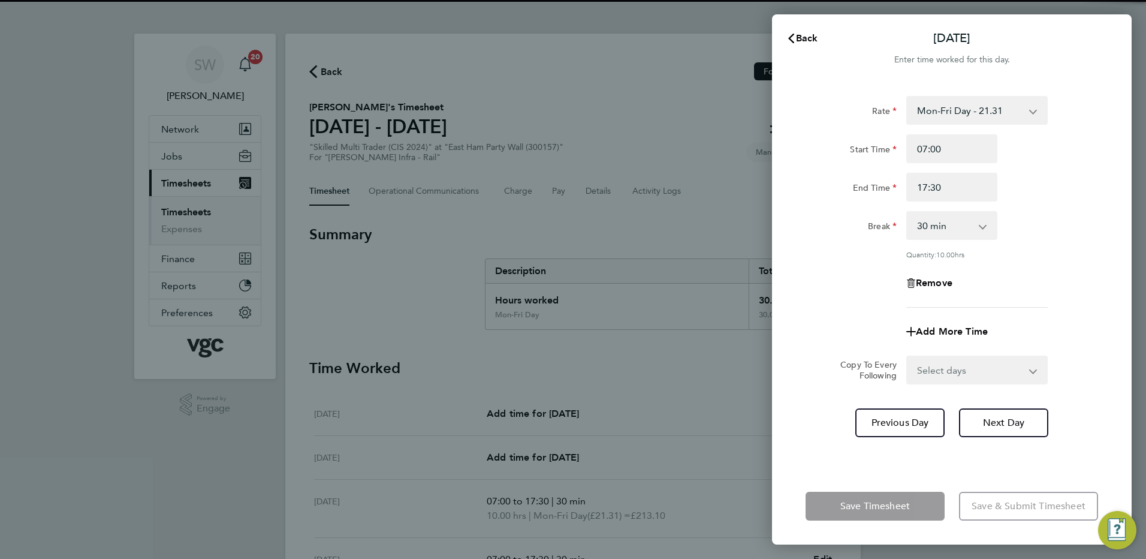
drag, startPoint x: 1031, startPoint y: 369, endPoint x: 1017, endPoint y: 381, distance: 17.8
click at [1031, 369] on select "Select days Day Thursday Friday" at bounding box center [971, 370] width 126 height 26
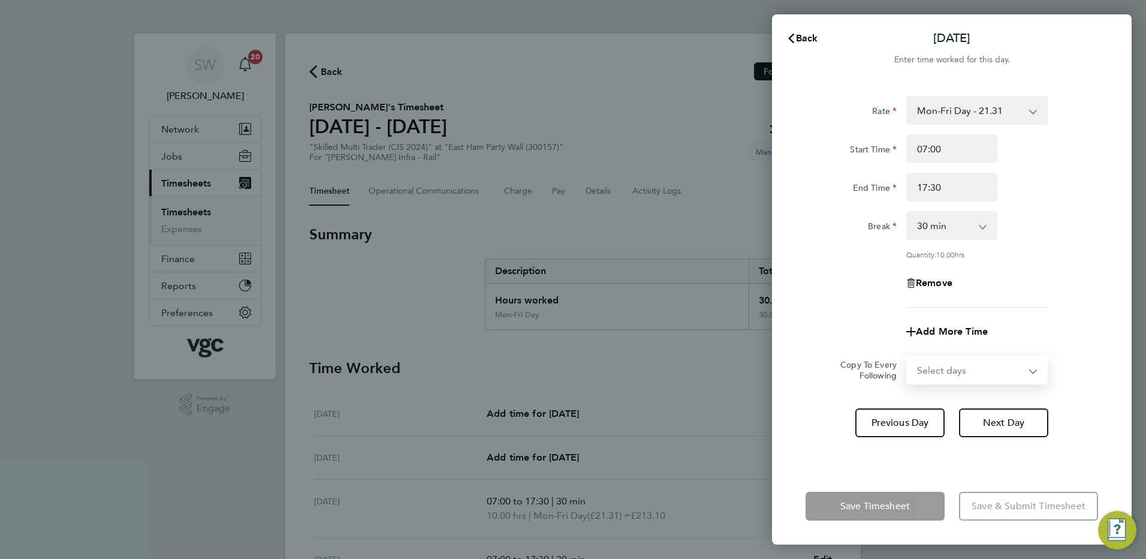
select select "THU"
click at [908, 357] on select "Select days Day Thursday Friday" at bounding box center [971, 370] width 126 height 26
select select "2025-09-26"
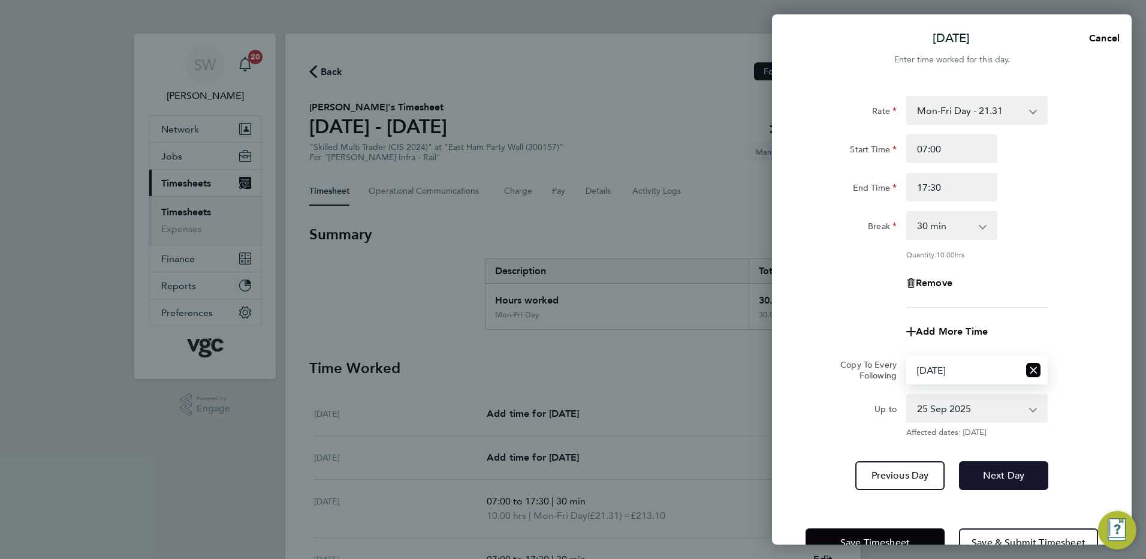
drag, startPoint x: 991, startPoint y: 478, endPoint x: 1004, endPoint y: 454, distance: 27.6
click at [991, 478] on span "Next Day" at bounding box center [1003, 475] width 41 height 12
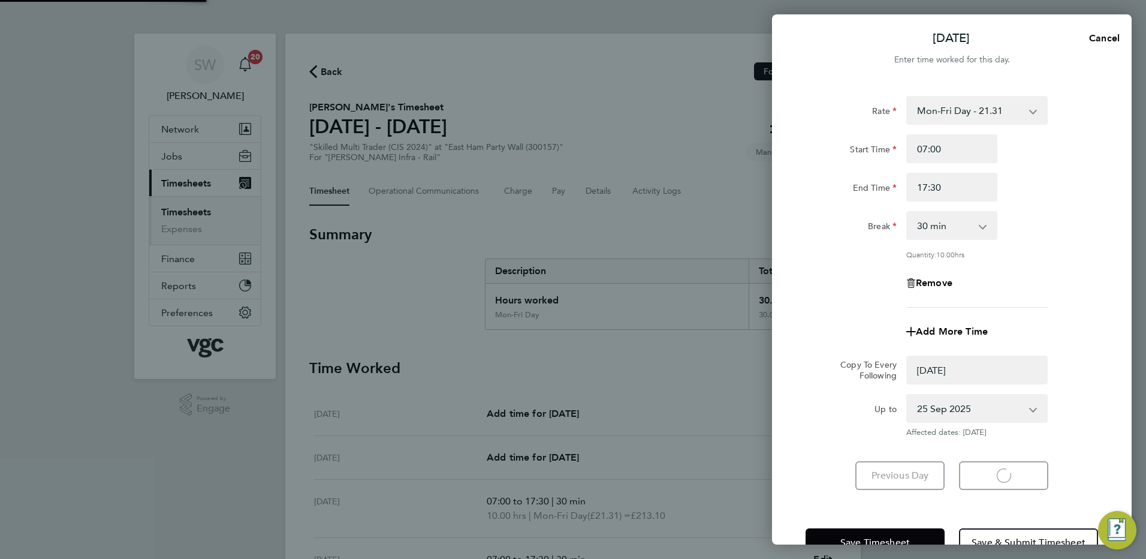
select select "0: null"
select select "30"
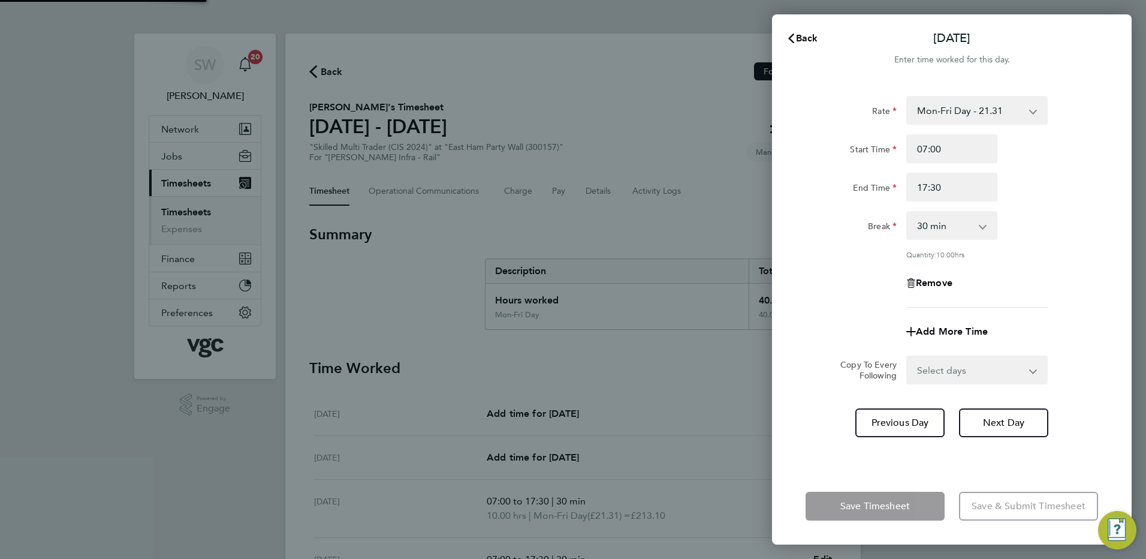
click at [1030, 366] on select "Select days Friday" at bounding box center [971, 370] width 126 height 26
select select "FRI"
click at [908, 357] on select "Select days Friday" at bounding box center [971, 370] width 126 height 26
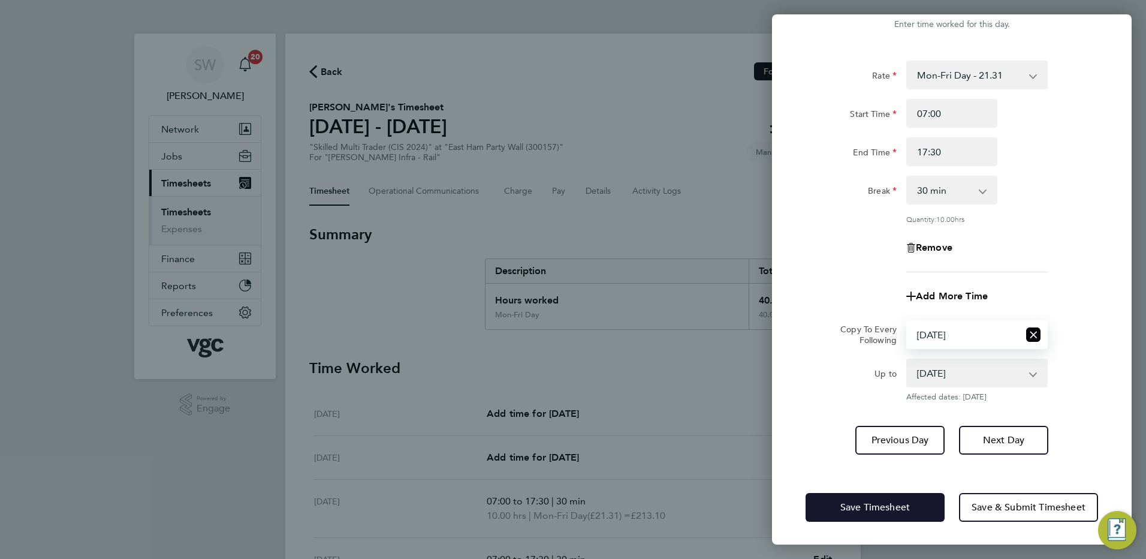
click at [829, 499] on button "Save Timesheet" at bounding box center [875, 507] width 139 height 29
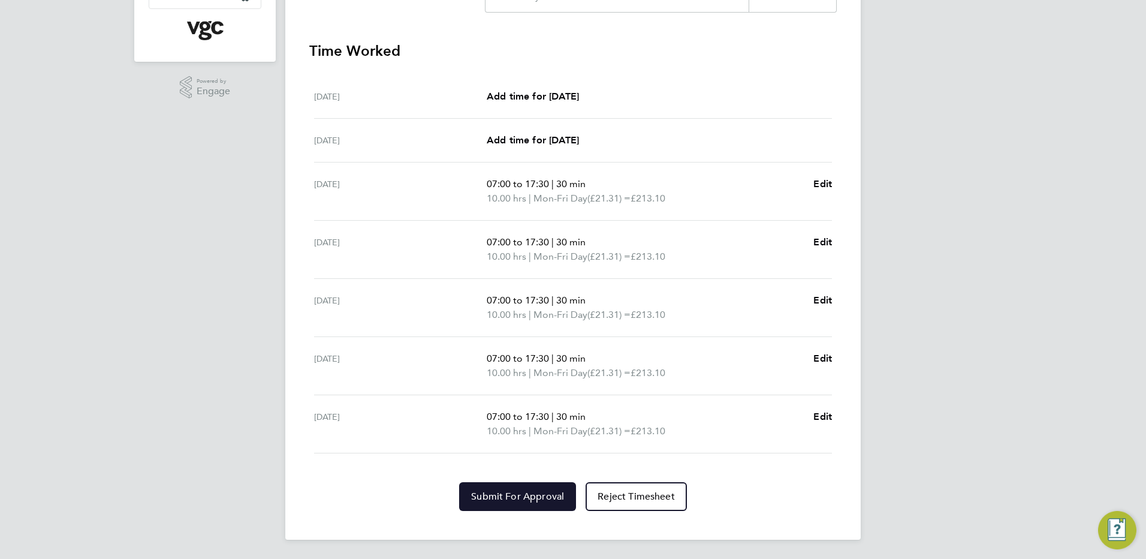
drag, startPoint x: 534, startPoint y: 486, endPoint x: 573, endPoint y: 465, distance: 44.8
click at [533, 486] on button "Submit For Approval" at bounding box center [517, 496] width 117 height 29
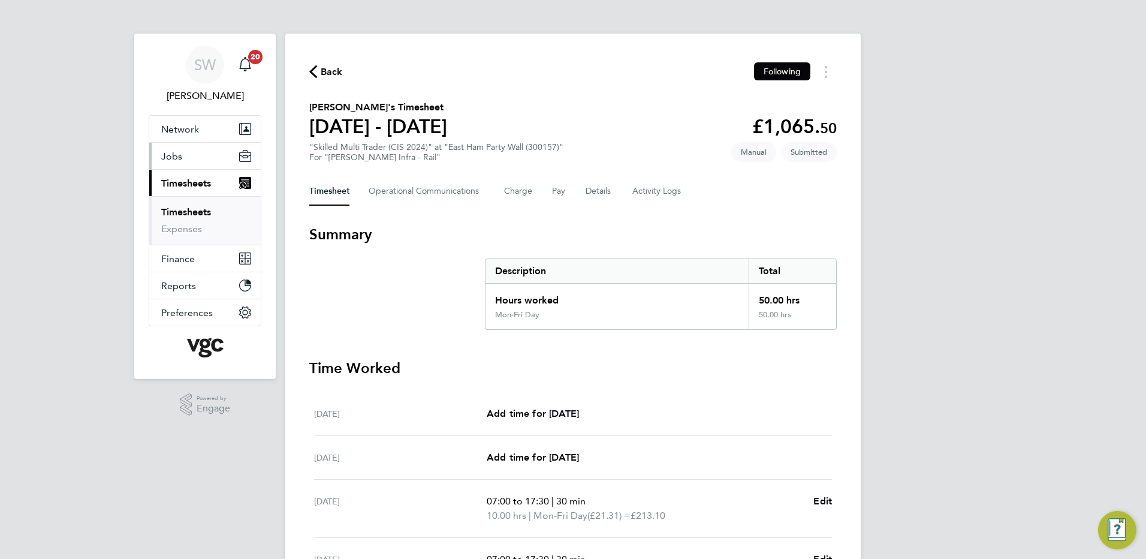
click at [173, 154] on span "Jobs" at bounding box center [171, 155] width 21 height 11
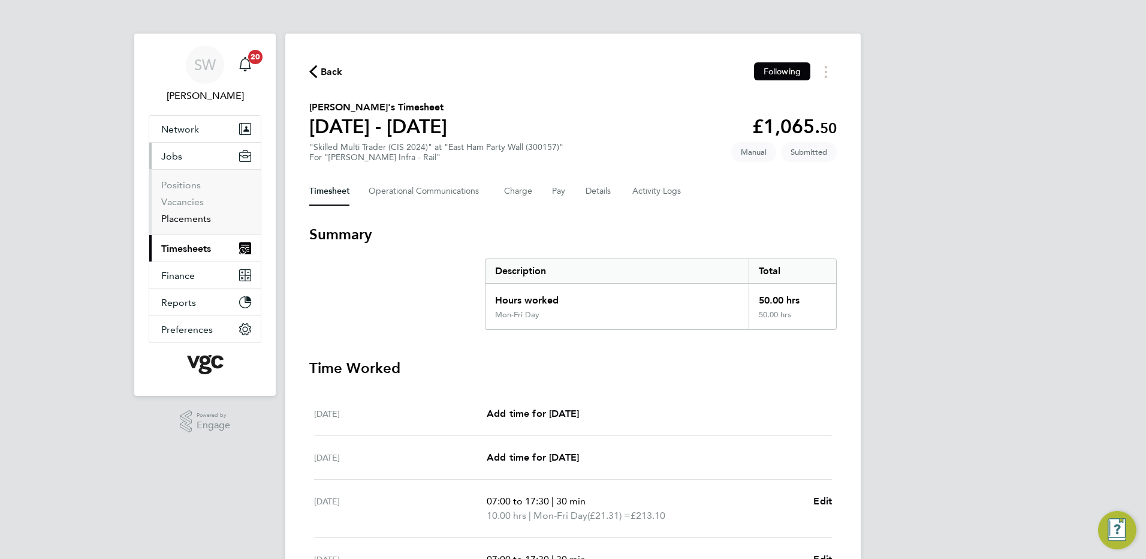
click at [198, 217] on link "Placements" at bounding box center [186, 218] width 50 height 11
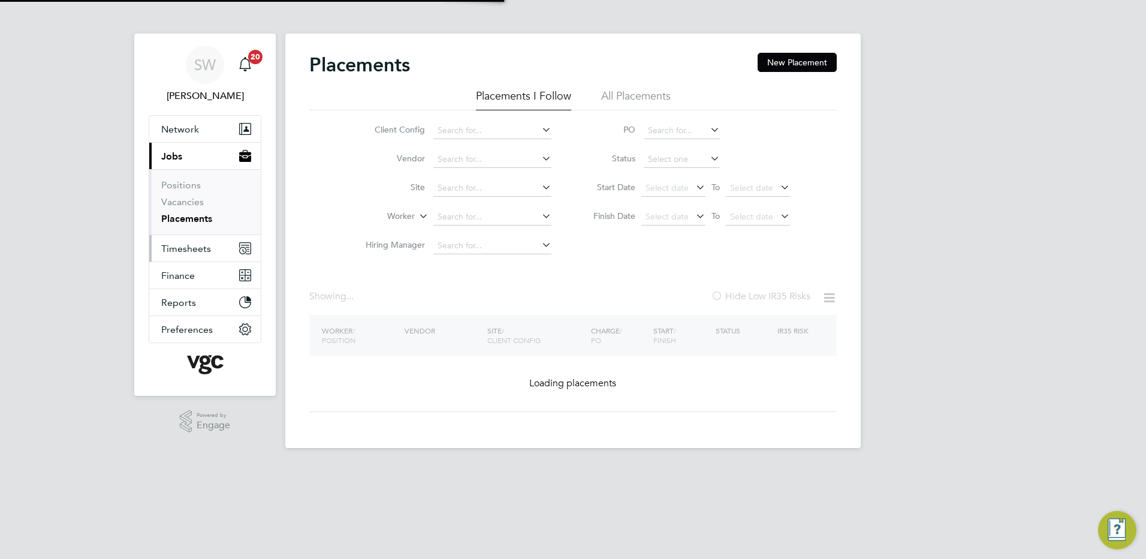
click at [189, 246] on span "Timesheets" at bounding box center [186, 248] width 50 height 11
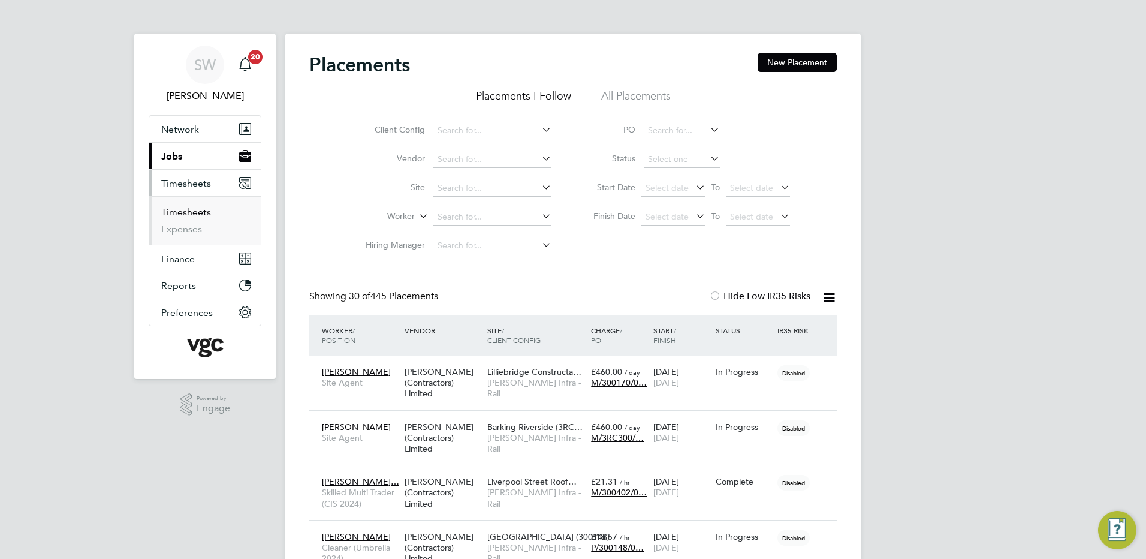
click at [191, 213] on link "Timesheets" at bounding box center [186, 211] width 50 height 11
